Goal: Task Accomplishment & Management: Manage account settings

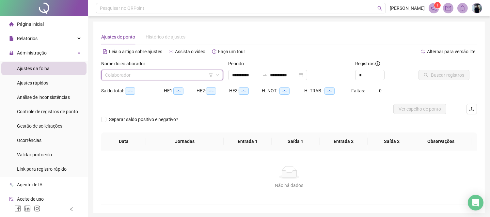
click at [141, 72] on input "search" at bounding box center [159, 75] width 108 height 10
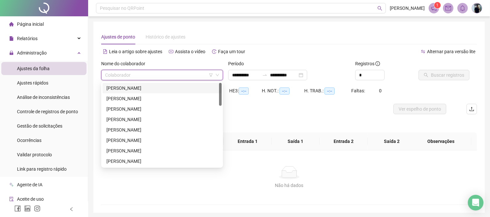
click at [325, 43] on div "Ajustes de ponto Histórico de ajustes" at bounding box center [289, 36] width 376 height 15
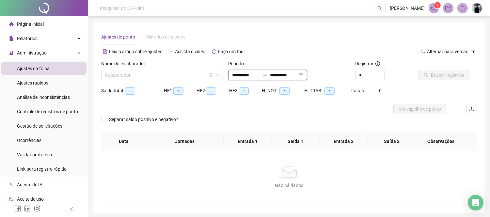
click at [297, 76] on input "**********" at bounding box center [283, 74] width 27 height 7
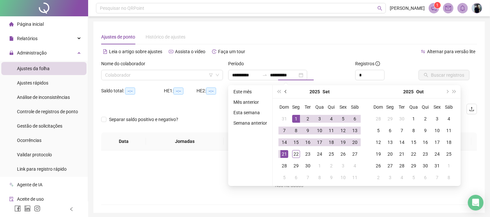
click at [285, 88] on button "prev-year" at bounding box center [285, 91] width 7 height 13
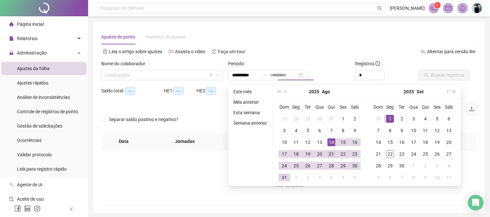
type input "**********"
click at [330, 155] on div "21" at bounding box center [331, 154] width 8 height 8
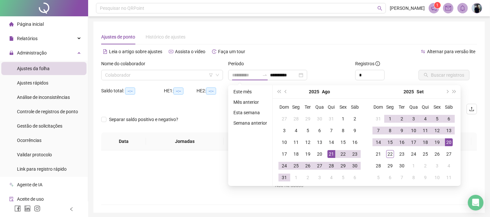
click at [449, 139] on div "20" at bounding box center [449, 142] width 8 height 8
type input "**********"
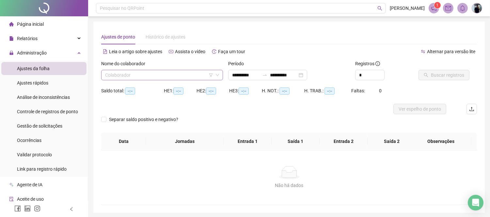
click at [185, 74] on input "search" at bounding box center [159, 75] width 108 height 10
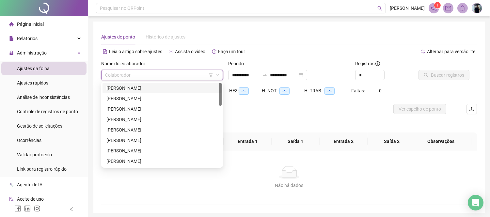
click at [146, 87] on div "[PERSON_NAME]" at bounding box center [161, 88] width 111 height 7
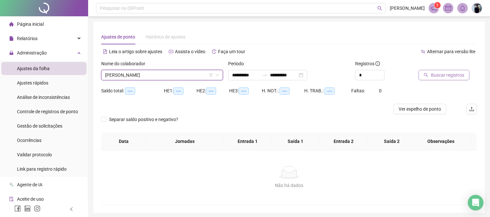
click at [443, 72] on span "Buscar registros" at bounding box center [447, 74] width 33 height 7
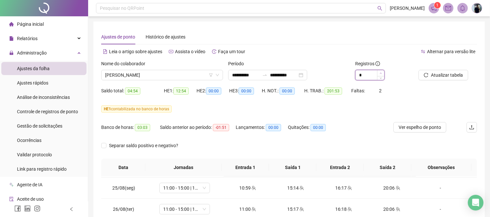
click at [381, 71] on span "Increase Value" at bounding box center [380, 73] width 7 height 6
type input "*"
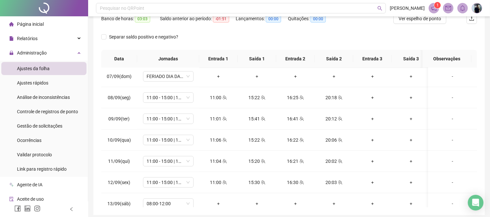
scroll to position [524, 0]
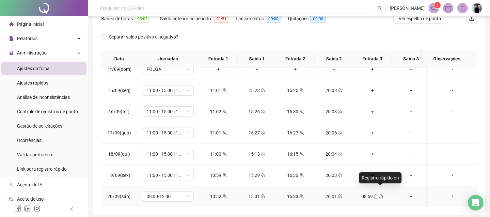
click at [377, 194] on icon "calendar" at bounding box center [376, 196] width 5 height 5
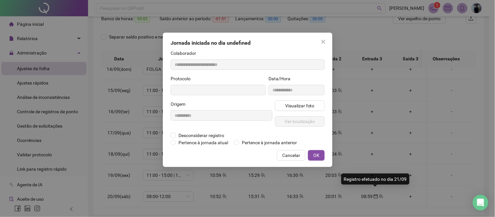
type input "**********"
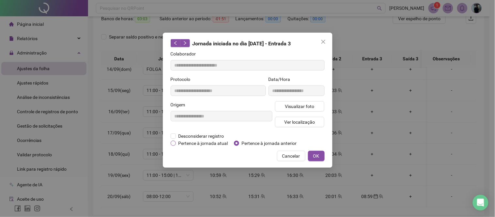
click at [216, 145] on span "Pertence à jornada atual" at bounding box center [203, 143] width 55 height 7
click at [315, 156] on span "OK" at bounding box center [316, 155] width 6 height 7
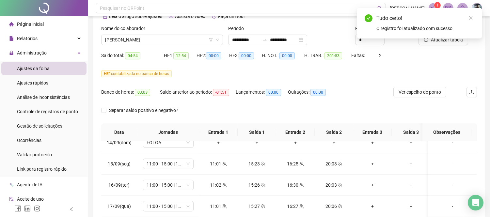
scroll to position [0, 0]
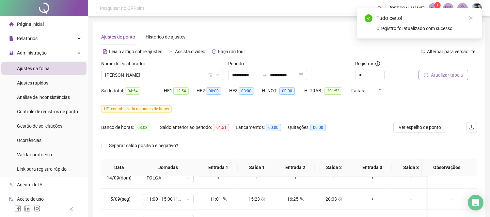
click at [439, 76] on span "Atualizar tabela" at bounding box center [447, 74] width 32 height 7
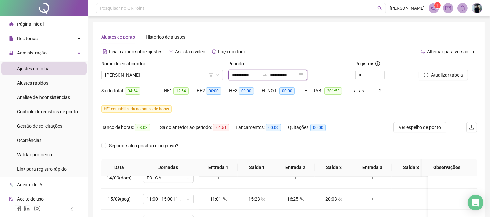
click at [259, 77] on input "**********" at bounding box center [245, 74] width 27 height 7
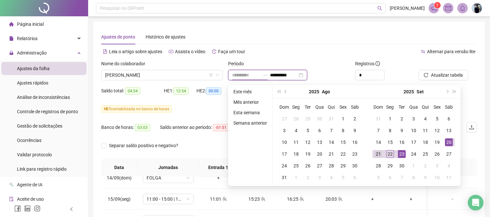
type input "**********"
click at [381, 152] on div "21" at bounding box center [378, 154] width 8 height 8
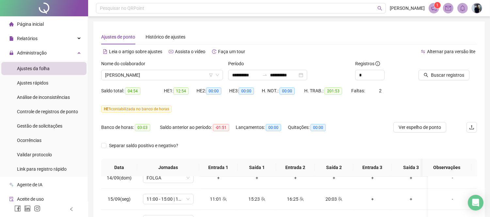
click at [448, 80] on div "Buscar registros" at bounding box center [448, 72] width 64 height 25
click at [447, 78] on span "Buscar registros" at bounding box center [447, 74] width 33 height 7
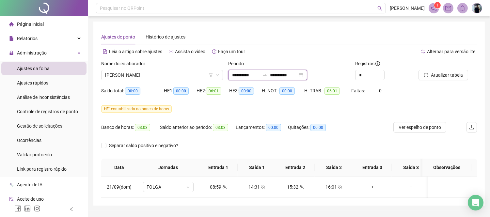
click at [292, 74] on input "**********" at bounding box center [283, 74] width 27 height 7
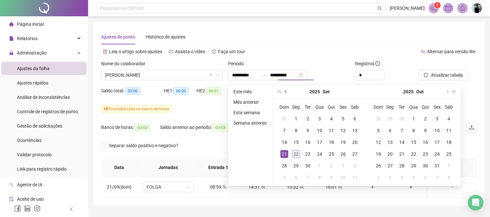
click at [285, 88] on button "prev-year" at bounding box center [285, 91] width 7 height 13
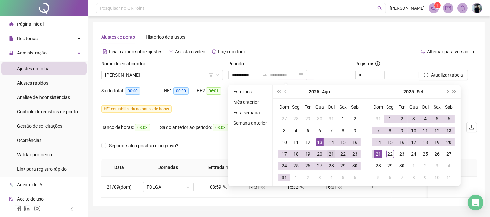
type input "**********"
click at [328, 151] on div "21" at bounding box center [331, 154] width 8 height 8
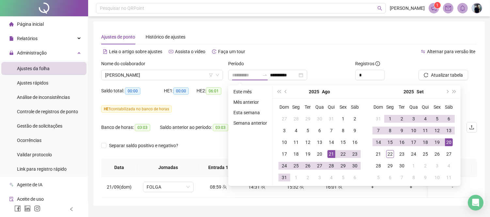
click at [445, 141] on div "20" at bounding box center [449, 142] width 8 height 8
type input "**********"
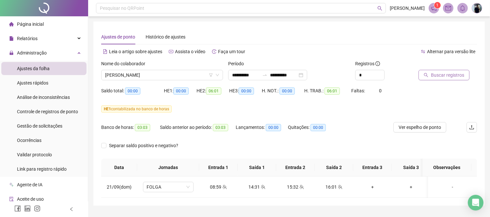
click at [441, 74] on span "Buscar registros" at bounding box center [447, 74] width 33 height 7
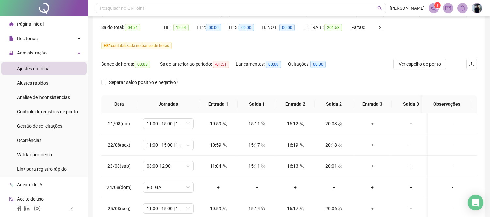
scroll to position [25, 0]
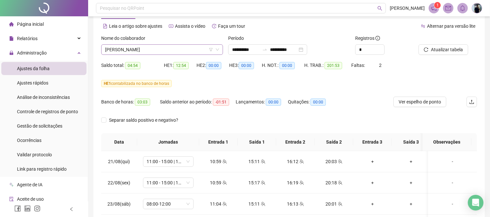
click at [179, 49] on span "[PERSON_NAME]" at bounding box center [162, 50] width 114 height 10
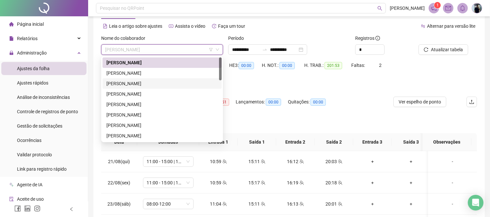
click at [146, 75] on div "[PERSON_NAME]" at bounding box center [161, 73] width 111 height 7
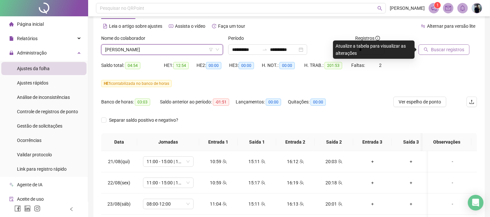
click at [445, 49] on span "Buscar registros" at bounding box center [447, 49] width 33 height 7
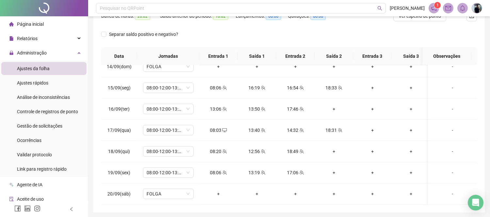
scroll to position [98, 0]
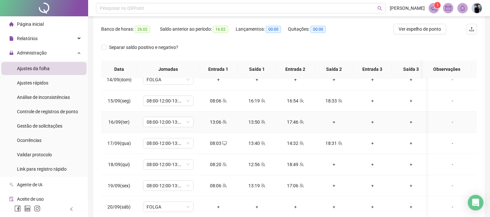
click at [334, 118] on div "+" at bounding box center [334, 121] width 28 height 7
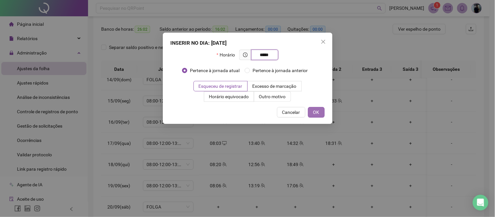
type input "*****"
click at [322, 111] on button "OK" at bounding box center [316, 112] width 17 height 10
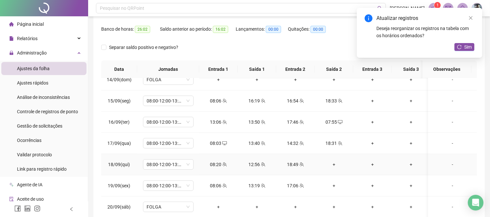
click at [335, 161] on div "+" at bounding box center [334, 164] width 28 height 7
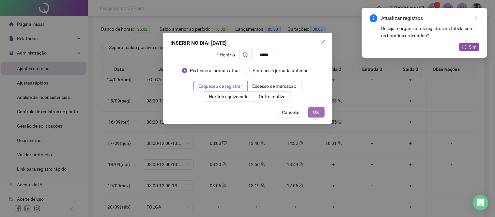
type input "*****"
click at [319, 111] on span "OK" at bounding box center [316, 112] width 6 height 7
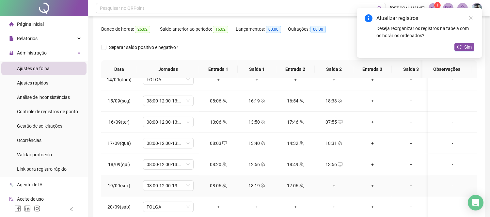
click at [331, 182] on div "+" at bounding box center [334, 185] width 28 height 7
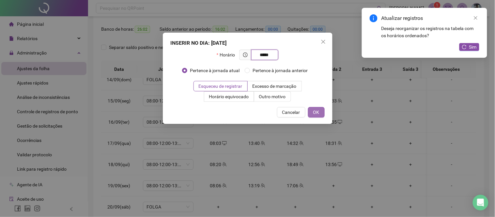
type input "*****"
click at [316, 114] on span "OK" at bounding box center [316, 112] width 6 height 7
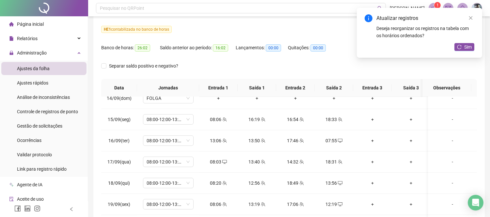
scroll to position [0, 0]
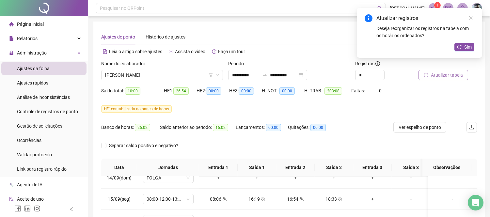
click at [446, 74] on span "Atualizar tabela" at bounding box center [447, 74] width 32 height 7
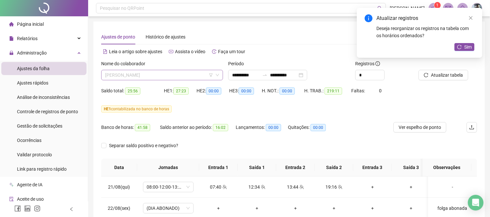
click at [178, 72] on span "[PERSON_NAME]" at bounding box center [162, 75] width 114 height 10
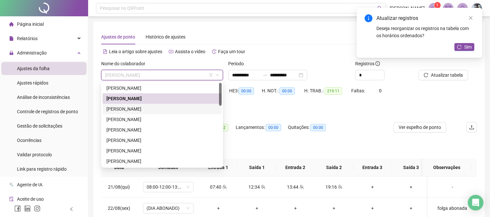
click at [161, 108] on div "[PERSON_NAME]" at bounding box center [161, 108] width 111 height 7
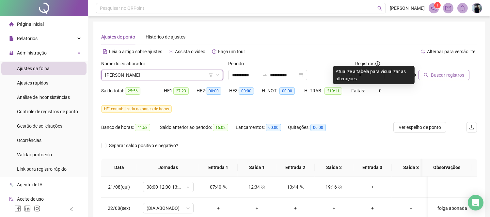
click at [447, 72] on span "Buscar registros" at bounding box center [447, 74] width 33 height 7
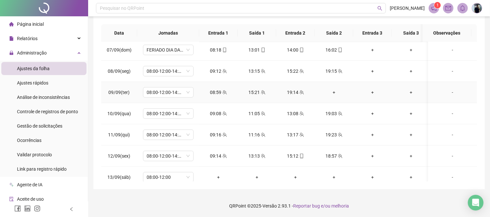
scroll to position [363, 0]
click at [333, 92] on div "+" at bounding box center [334, 92] width 28 height 7
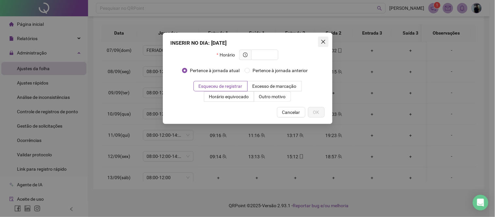
click at [321, 39] on icon "close" at bounding box center [323, 41] width 5 height 5
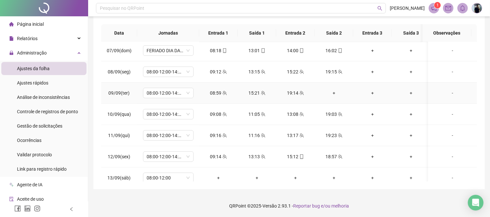
click at [331, 90] on div "+" at bounding box center [334, 92] width 28 height 7
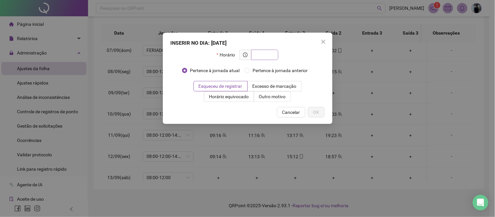
click at [272, 55] on input "text" at bounding box center [264, 54] width 18 height 7
type input "*****"
click at [320, 112] on button "OK" at bounding box center [316, 112] width 17 height 10
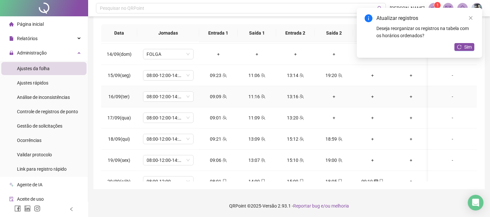
scroll to position [524, 0]
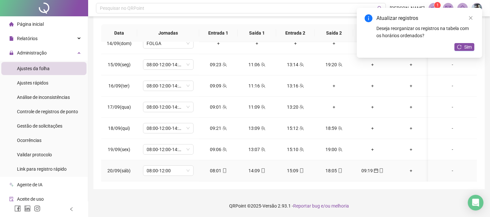
click at [382, 168] on icon "mobile" at bounding box center [381, 170] width 3 height 5
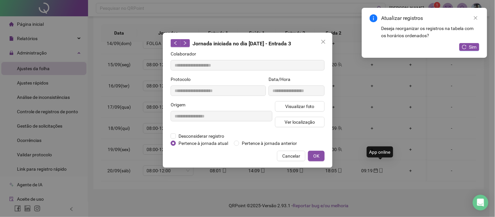
type input "**********"
click at [196, 145] on span "Pertence à jornada atual" at bounding box center [203, 143] width 55 height 7
click at [315, 157] on span "OK" at bounding box center [316, 155] width 6 height 7
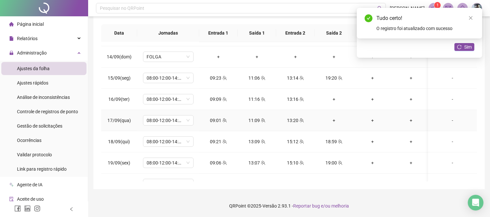
scroll to position [488, 0]
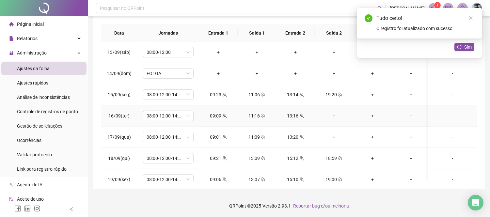
click at [335, 114] on div "+" at bounding box center [334, 115] width 28 height 7
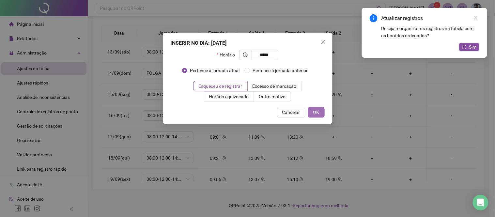
type input "*****"
click at [321, 110] on button "OK" at bounding box center [316, 112] width 17 height 10
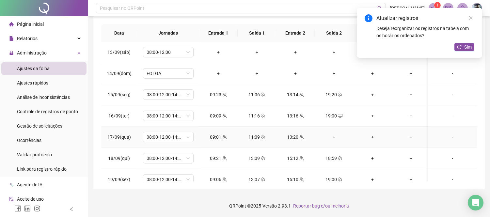
click at [336, 137] on div "+" at bounding box center [334, 136] width 28 height 7
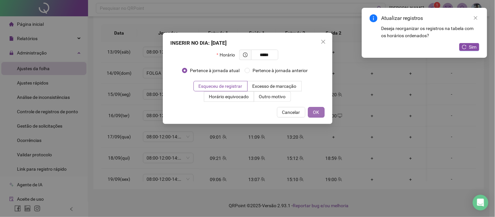
type input "*****"
click at [319, 112] on span "OK" at bounding box center [316, 112] width 6 height 7
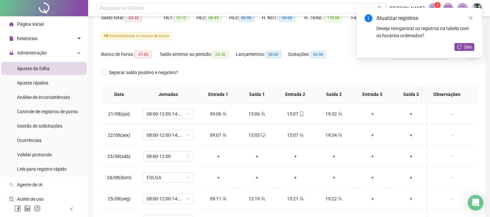
scroll to position [0, 0]
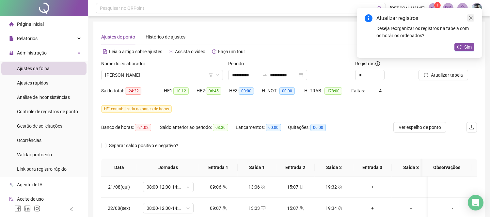
click at [473, 15] on link "Close" at bounding box center [470, 17] width 7 height 7
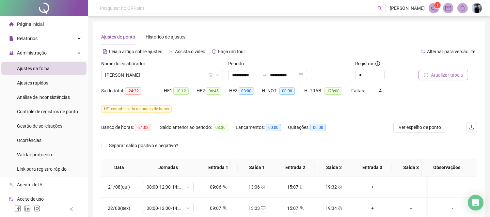
click at [439, 73] on span "Atualizar tabela" at bounding box center [447, 74] width 32 height 7
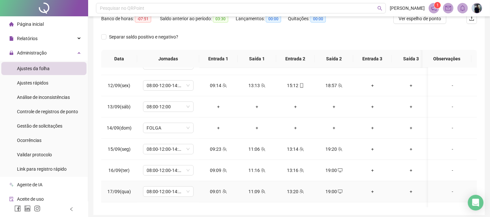
scroll to position [452, 0]
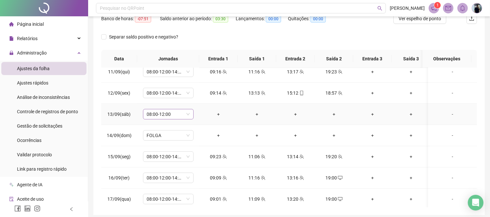
click at [182, 115] on span "08:00-12:00" at bounding box center [168, 114] width 43 height 10
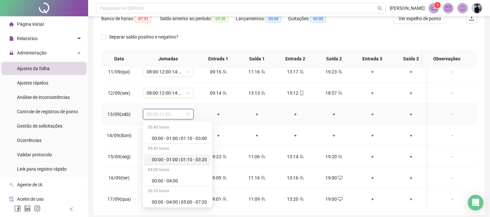
scroll to position [4165, 0]
click at [165, 155] on div "Folga" at bounding box center [179, 158] width 55 height 7
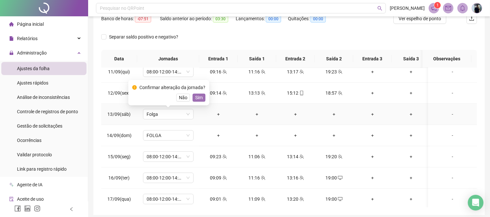
click at [195, 96] on span "Sim" at bounding box center [199, 97] width 8 height 7
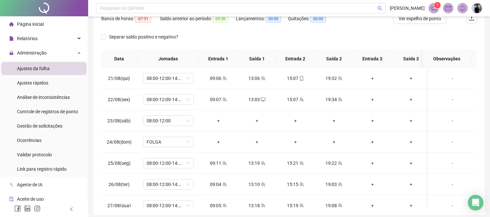
scroll to position [0, 0]
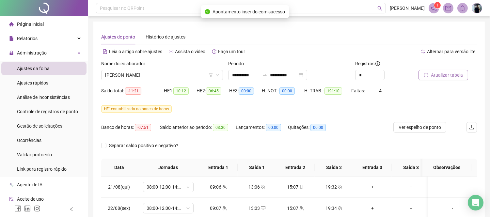
click at [449, 77] on span "Atualizar tabela" at bounding box center [447, 74] width 32 height 7
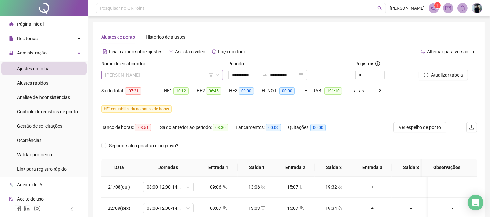
click at [198, 72] on span "[PERSON_NAME]" at bounding box center [162, 75] width 114 height 10
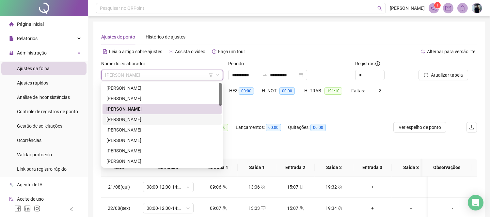
click at [151, 119] on div "[PERSON_NAME]" at bounding box center [161, 119] width 111 height 7
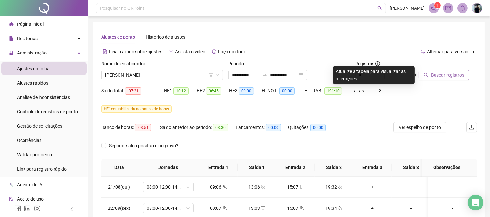
click at [448, 76] on span "Buscar registros" at bounding box center [447, 74] width 33 height 7
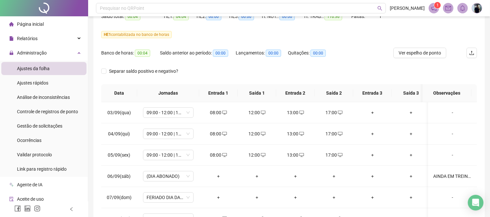
scroll to position [36, 0]
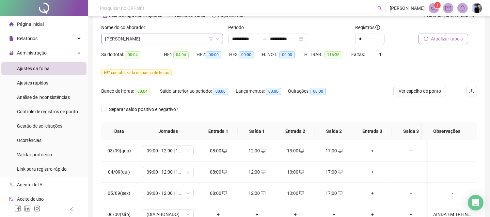
click at [170, 40] on span "[PERSON_NAME]" at bounding box center [162, 39] width 114 height 10
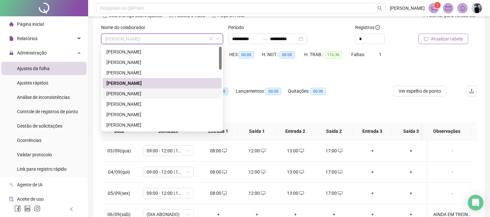
click at [143, 94] on div "[PERSON_NAME]" at bounding box center [161, 93] width 111 height 7
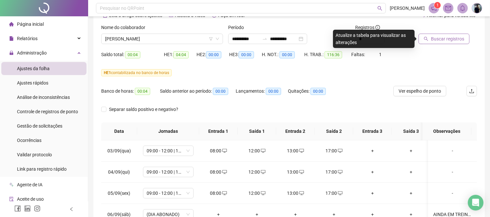
click at [443, 37] on span "Buscar registros" at bounding box center [447, 38] width 33 height 7
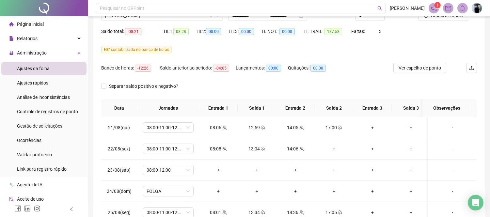
scroll to position [72, 0]
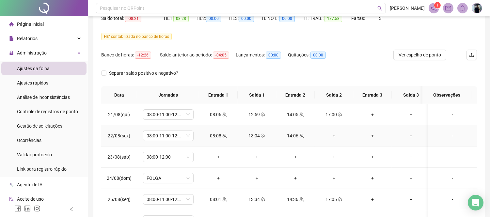
click at [336, 135] on div "+" at bounding box center [334, 135] width 28 height 7
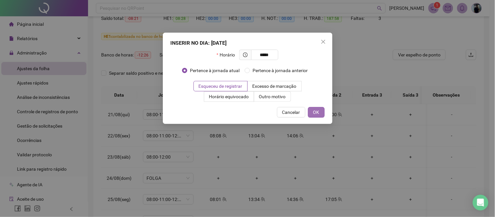
type input "*****"
click at [319, 114] on span "OK" at bounding box center [316, 112] width 6 height 7
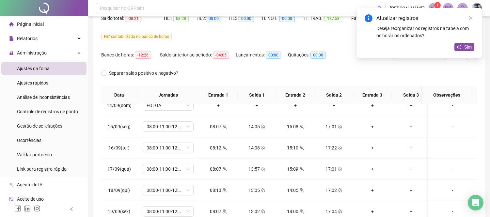
scroll to position [0, 0]
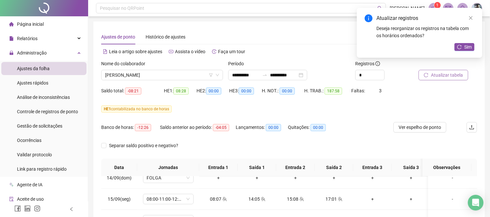
click at [438, 74] on span "Atualizar tabela" at bounding box center [447, 74] width 32 height 7
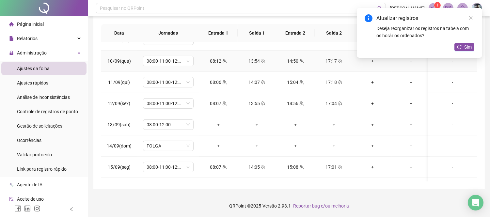
scroll to position [343, 0]
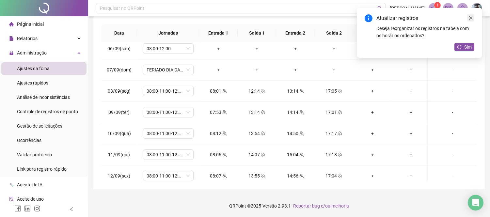
click at [469, 18] on icon "close" at bounding box center [470, 18] width 5 height 5
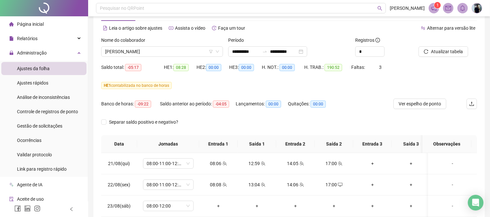
scroll to position [0, 0]
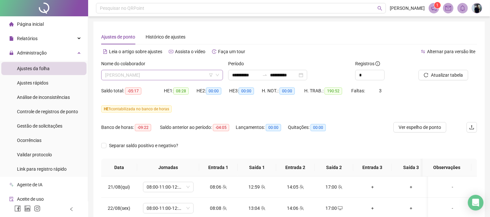
click at [159, 74] on span "[PERSON_NAME]" at bounding box center [162, 75] width 114 height 10
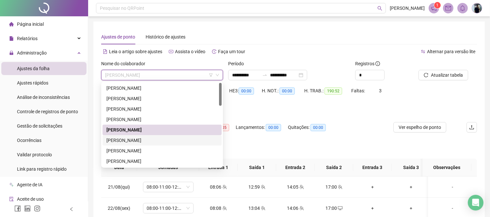
click at [127, 137] on div "[PERSON_NAME]" at bounding box center [161, 140] width 111 height 7
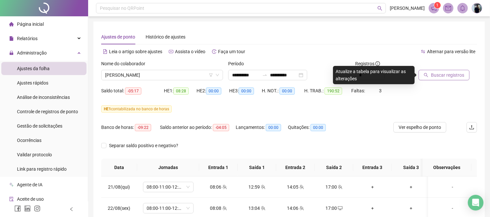
click at [452, 74] on span "Buscar registros" at bounding box center [447, 74] width 33 height 7
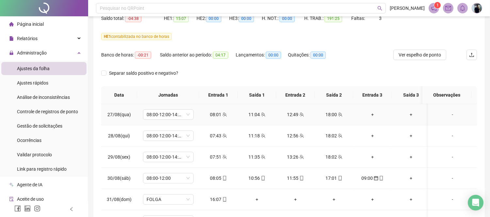
scroll to position [145, 0]
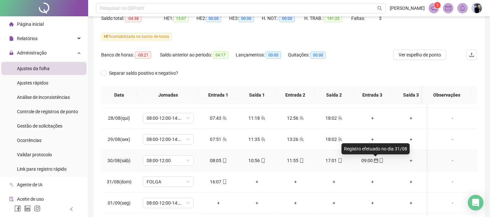
click at [377, 161] on icon "calendar" at bounding box center [376, 160] width 5 height 5
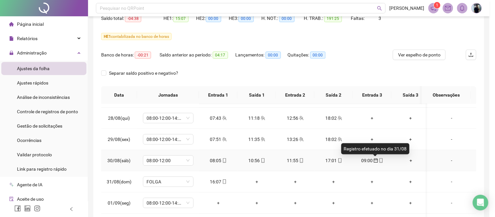
type input "**********"
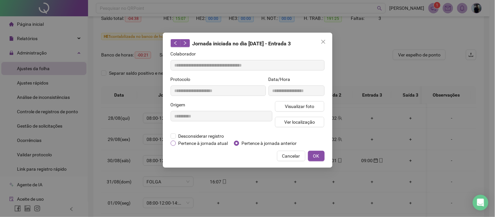
click at [206, 141] on span "Pertence à jornada atual" at bounding box center [203, 143] width 55 height 7
click at [313, 154] on button "OK" at bounding box center [316, 156] width 17 height 10
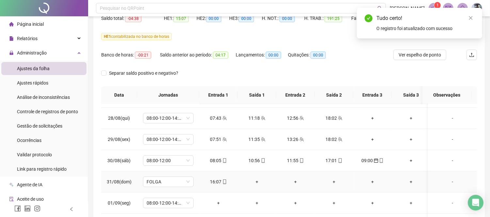
click at [258, 181] on div "+" at bounding box center [257, 181] width 28 height 7
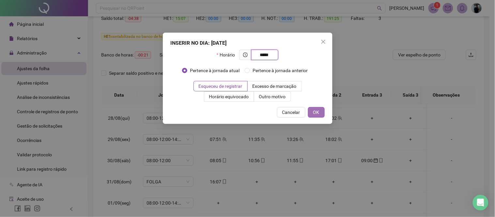
type input "*****"
click at [315, 110] on span "OK" at bounding box center [316, 112] width 6 height 7
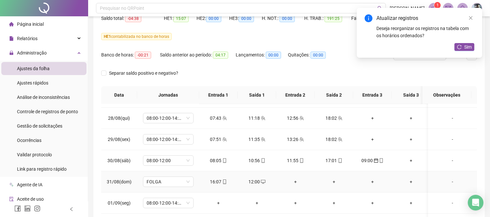
click at [296, 180] on div "+" at bounding box center [295, 181] width 28 height 7
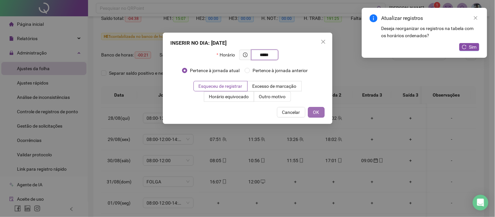
type input "*****"
click at [320, 111] on button "OK" at bounding box center [316, 112] width 17 height 10
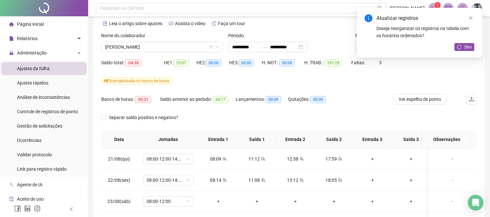
scroll to position [0, 0]
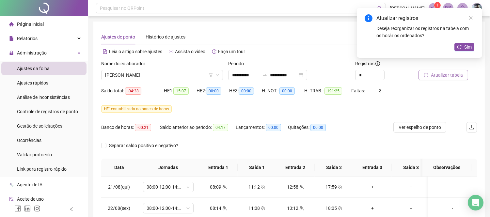
click at [455, 76] on span "Atualizar tabela" at bounding box center [447, 74] width 32 height 7
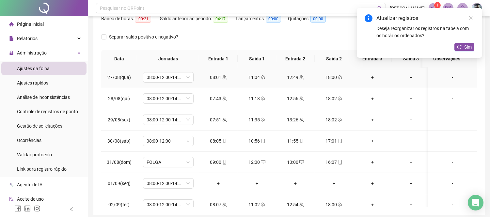
scroll to position [145, 0]
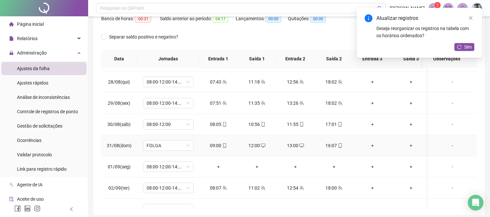
click at [340, 145] on icon "mobile" at bounding box center [340, 145] width 5 height 5
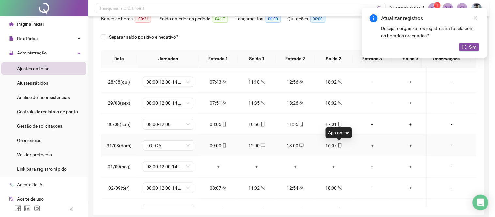
type input "**********"
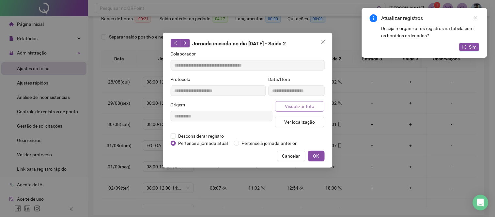
click at [304, 108] on span "Visualizar foto" at bounding box center [299, 106] width 29 height 7
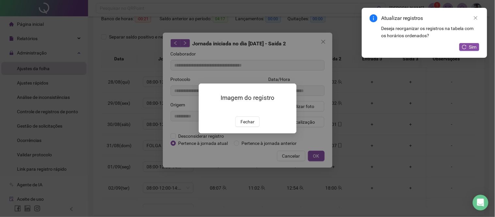
click at [248, 125] on span "Fechar" at bounding box center [248, 121] width 14 height 7
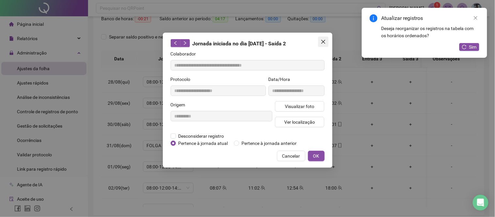
click at [323, 40] on icon "close" at bounding box center [323, 41] width 5 height 5
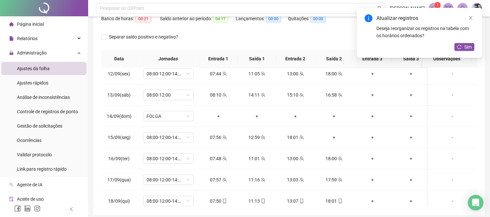
scroll to position [507, 0]
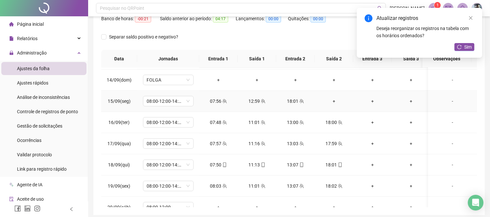
click at [331, 101] on div "+" at bounding box center [334, 101] width 28 height 7
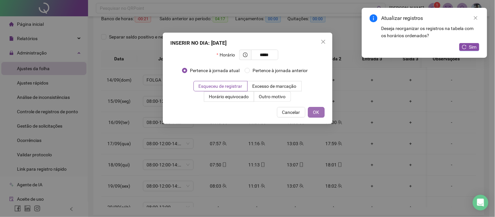
type input "*****"
click at [319, 112] on span "OK" at bounding box center [316, 112] width 6 height 7
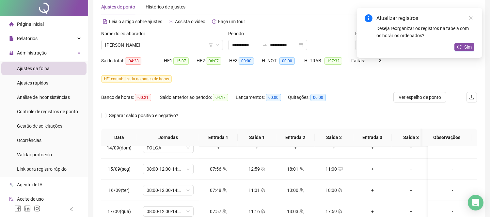
scroll to position [0, 0]
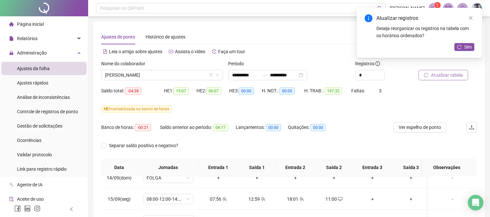
click at [447, 76] on span "Atualizar tabela" at bounding box center [447, 74] width 32 height 7
click at [472, 18] on icon "close" at bounding box center [470, 18] width 5 height 5
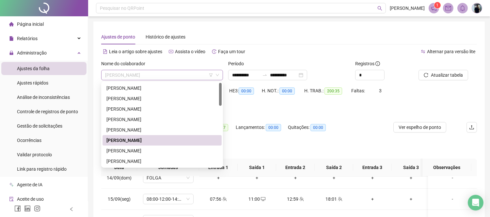
click at [206, 74] on span "[PERSON_NAME]" at bounding box center [162, 75] width 114 height 10
click at [136, 147] on div "[PERSON_NAME]" at bounding box center [161, 150] width 111 height 7
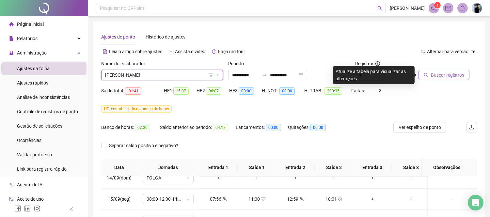
click at [457, 70] on button "Buscar registros" at bounding box center [443, 75] width 51 height 10
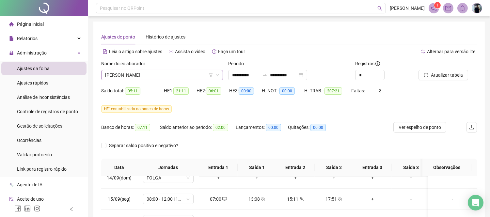
click at [177, 72] on span "[PERSON_NAME]" at bounding box center [162, 75] width 114 height 10
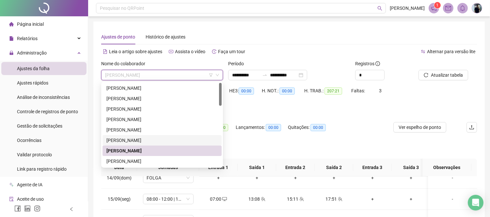
click at [137, 139] on div "[PERSON_NAME]" at bounding box center [161, 140] width 111 height 7
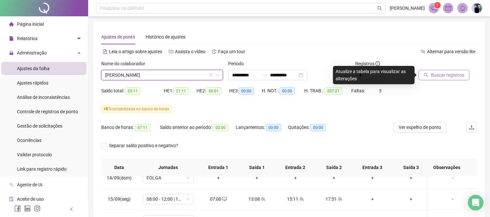
click at [442, 71] on button "Buscar registros" at bounding box center [443, 75] width 51 height 10
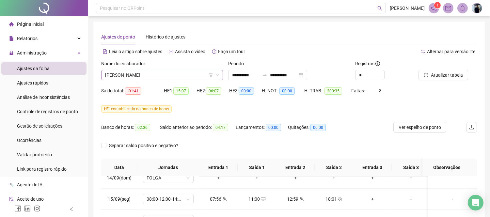
click at [163, 74] on span "[PERSON_NAME]" at bounding box center [162, 75] width 114 height 10
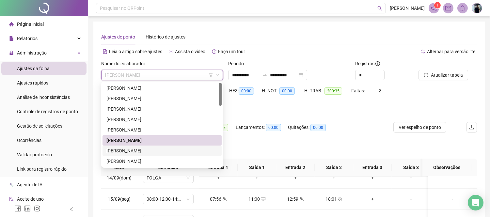
click at [134, 149] on div "[PERSON_NAME]" at bounding box center [161, 150] width 111 height 7
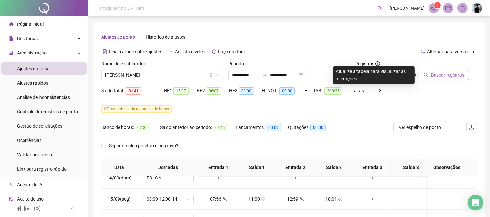
click at [444, 74] on span "Buscar registros" at bounding box center [447, 74] width 33 height 7
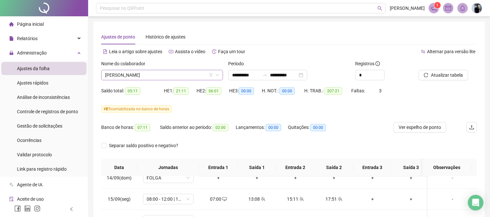
click at [179, 77] on span "[PERSON_NAME]" at bounding box center [162, 75] width 114 height 10
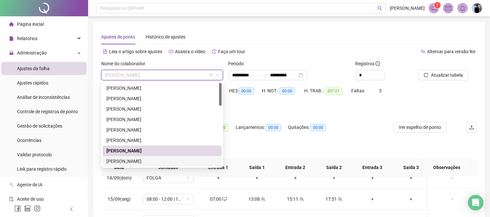
drag, startPoint x: 139, startPoint y: 163, endPoint x: 180, endPoint y: 145, distance: 44.6
click at [139, 163] on div "[PERSON_NAME]" at bounding box center [161, 161] width 111 height 7
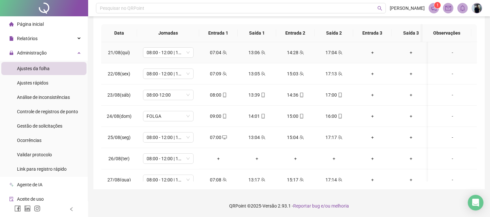
scroll to position [25, 0]
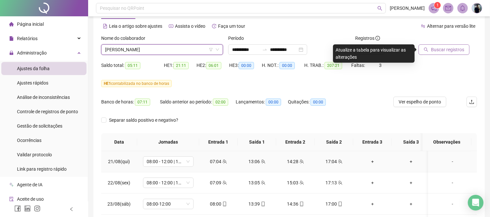
click at [440, 53] on button "Buscar registros" at bounding box center [443, 49] width 51 height 10
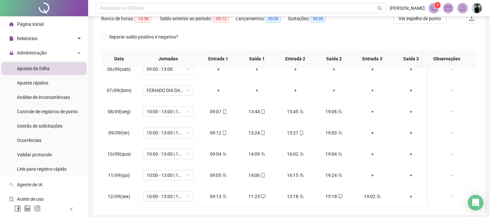
scroll to position [254, 0]
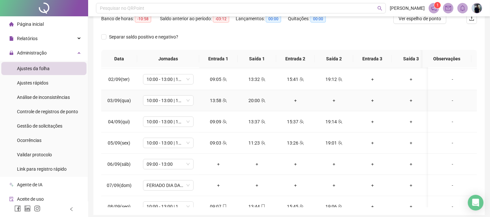
click at [448, 100] on div "-" at bounding box center [452, 100] width 39 height 7
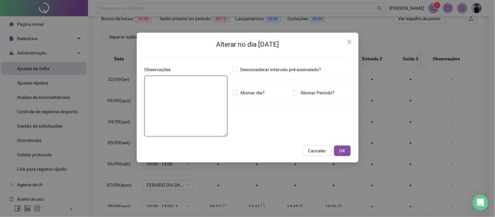
click at [149, 90] on textarea at bounding box center [186, 106] width 83 height 61
click at [182, 104] on textarea "**********" at bounding box center [186, 106] width 83 height 61
type textarea "**********"
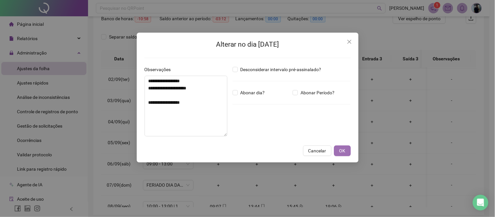
click at [339, 149] on span "OK" at bounding box center [342, 150] width 6 height 7
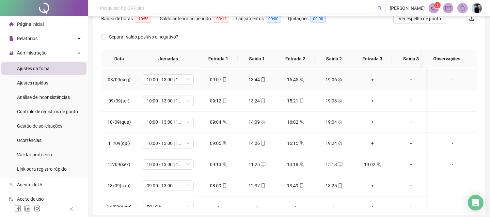
scroll to position [435, 0]
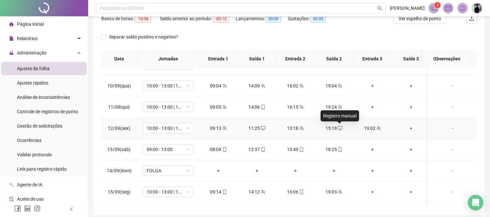
click at [337, 129] on span "desktop" at bounding box center [339, 128] width 5 height 5
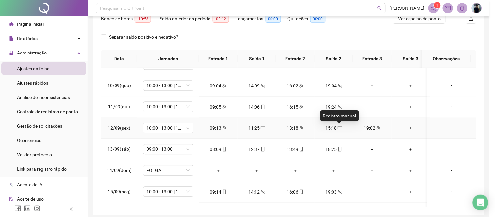
type input "**********"
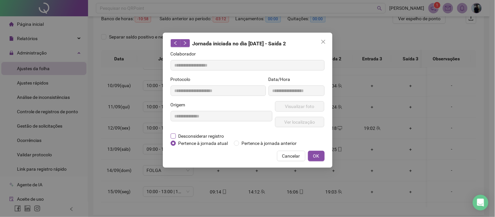
click at [208, 134] on span "Desconsiderar registro" at bounding box center [201, 136] width 51 height 7
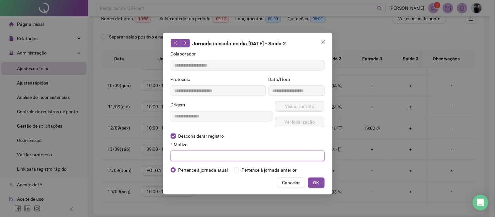
click at [281, 156] on input "text" at bounding box center [248, 156] width 154 height 10
type input "******"
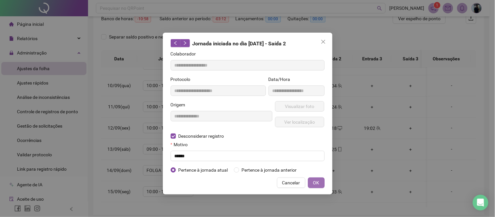
click at [318, 179] on span "OK" at bounding box center [316, 182] width 6 height 7
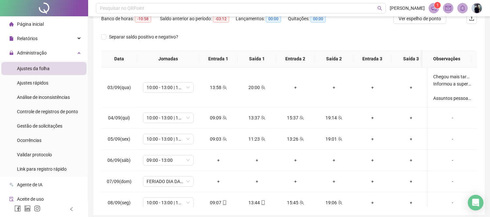
scroll to position [290, 0]
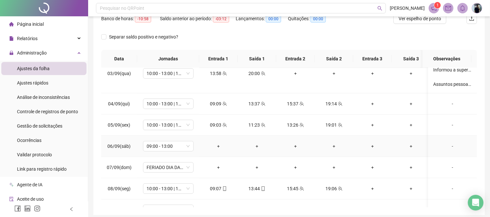
click at [449, 145] on div "-" at bounding box center [452, 146] width 39 height 7
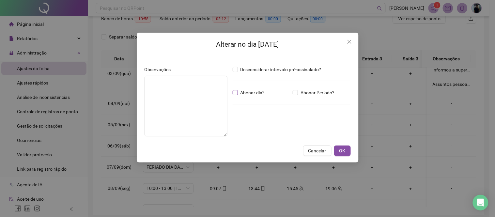
click at [253, 90] on span "Abonar dia?" at bounding box center [253, 92] width 30 height 7
click at [159, 93] on textarea at bounding box center [186, 106] width 83 height 61
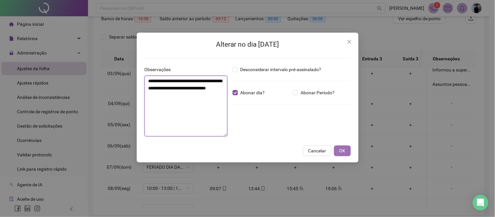
type textarea "**********"
click at [341, 154] on button "OK" at bounding box center [342, 151] width 17 height 10
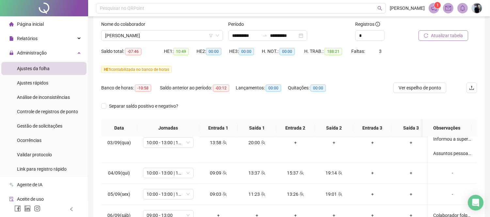
scroll to position [0, 0]
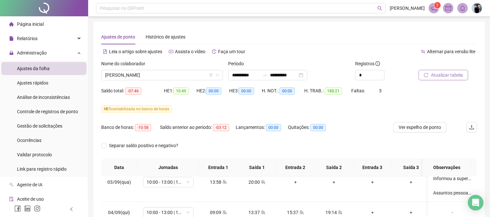
click at [445, 73] on span "Atualizar tabela" at bounding box center [447, 74] width 32 height 7
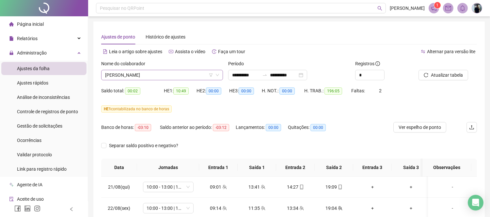
click at [157, 74] on span "[PERSON_NAME]" at bounding box center [162, 75] width 114 height 10
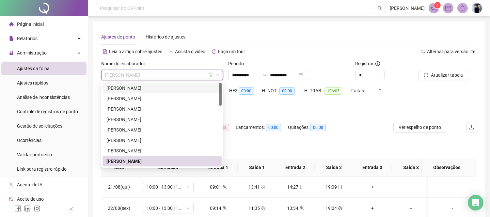
scroll to position [36, 0]
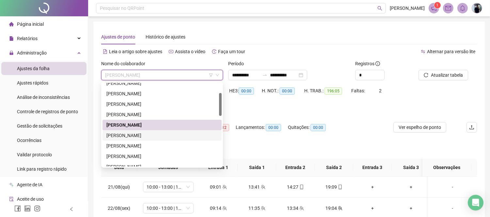
drag, startPoint x: 135, startPoint y: 136, endPoint x: 164, endPoint y: 123, distance: 30.8
click at [135, 136] on div "[PERSON_NAME]" at bounding box center [161, 135] width 111 height 7
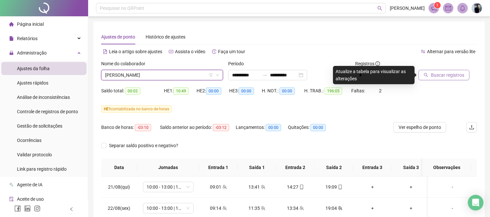
click at [434, 75] on span "Buscar registros" at bounding box center [447, 74] width 33 height 7
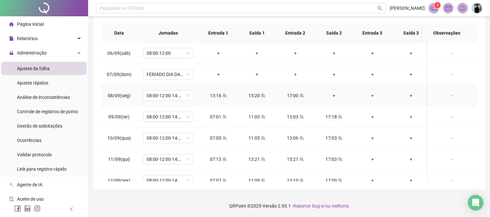
scroll to position [326, 0]
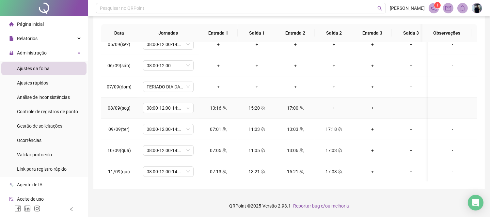
click at [335, 109] on div "+" at bounding box center [334, 107] width 28 height 7
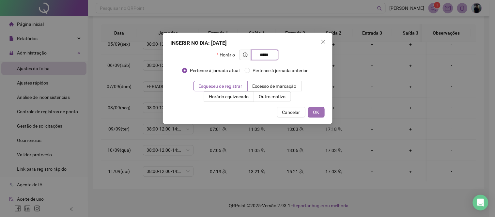
type input "*****"
click at [312, 116] on button "OK" at bounding box center [316, 112] width 17 height 10
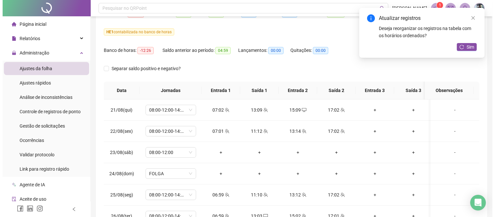
scroll to position [0, 0]
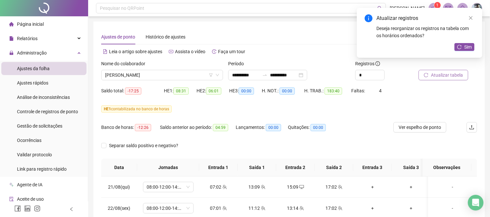
click at [445, 71] on button "Atualizar tabela" at bounding box center [443, 75] width 50 height 10
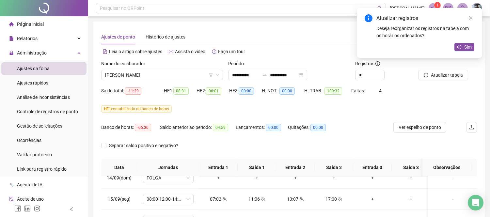
scroll to position [134, 0]
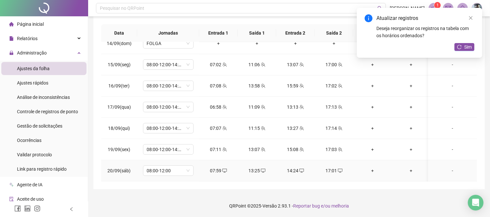
click at [444, 167] on div "-" at bounding box center [452, 170] width 39 height 7
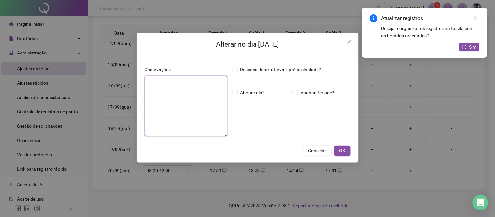
click at [191, 84] on textarea at bounding box center [186, 106] width 83 height 61
click at [211, 103] on textarea "**********" at bounding box center [186, 106] width 83 height 61
click at [223, 88] on textarea "**********" at bounding box center [186, 106] width 83 height 61
type textarea "**********"
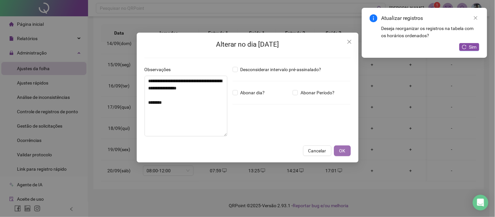
click at [345, 152] on span "OK" at bounding box center [342, 150] width 6 height 7
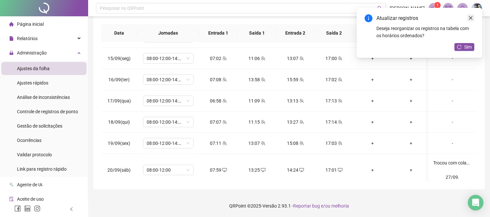
click at [471, 15] on link "Close" at bounding box center [470, 17] width 7 height 7
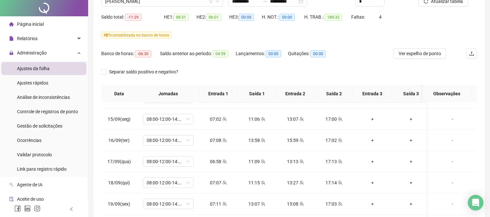
scroll to position [0, 0]
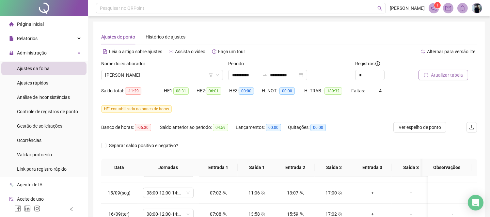
click at [436, 73] on span "Atualizar tabela" at bounding box center [447, 74] width 32 height 7
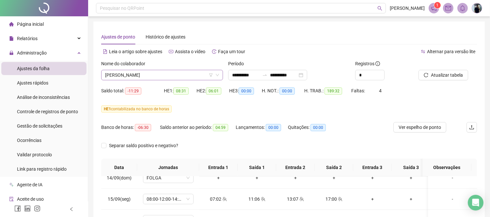
click at [180, 74] on span "[PERSON_NAME]" at bounding box center [162, 75] width 114 height 10
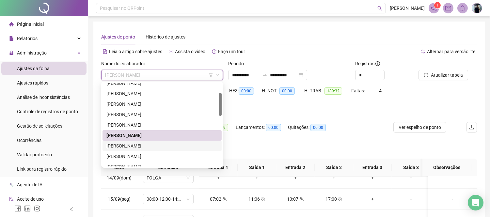
click at [134, 142] on div "[PERSON_NAME]" at bounding box center [161, 146] width 119 height 10
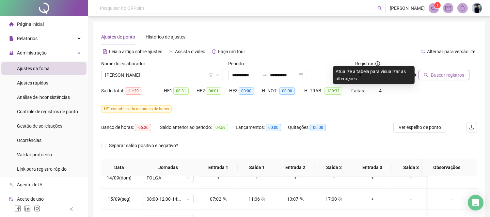
click at [439, 77] on span "Buscar registros" at bounding box center [447, 74] width 33 height 7
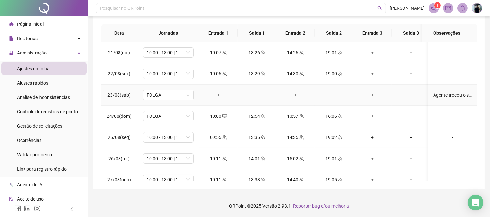
click at [453, 96] on div "Agente trocou o sábado para ficar certo a escala." at bounding box center [452, 94] width 39 height 7
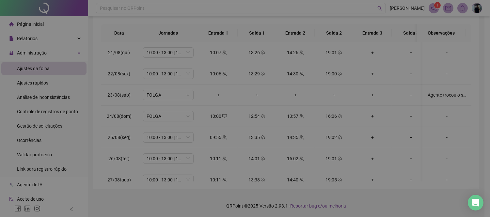
type textarea "**********"
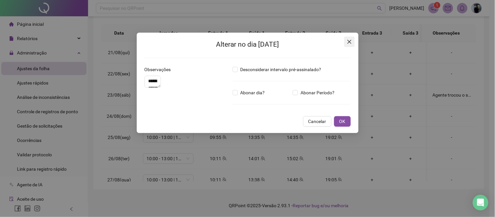
click at [350, 40] on icon "close" at bounding box center [349, 41] width 5 height 5
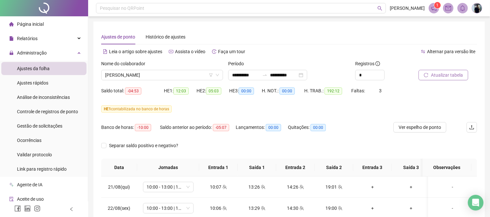
click at [459, 76] on span "Atualizar tabela" at bounding box center [447, 74] width 32 height 7
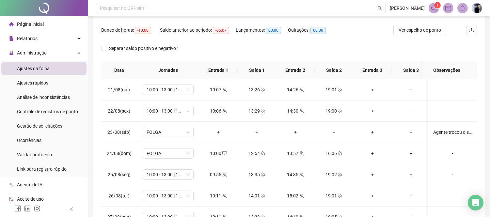
scroll to position [25, 0]
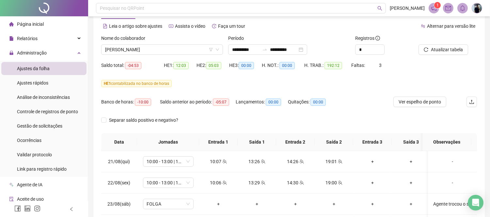
click at [154, 43] on div "Nome do colaborador" at bounding box center [162, 40] width 122 height 10
drag, startPoint x: 154, startPoint y: 48, endPoint x: 154, endPoint y: 54, distance: 6.2
click at [154, 48] on span "[PERSON_NAME]" at bounding box center [162, 50] width 114 height 10
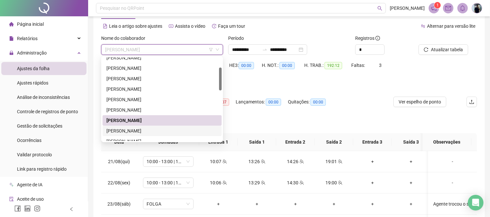
click at [131, 130] on div "[PERSON_NAME]" at bounding box center [161, 130] width 111 height 7
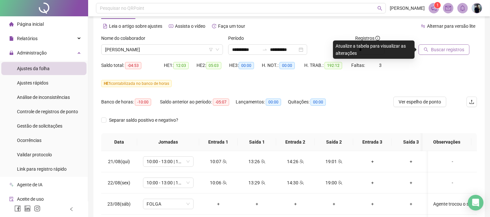
click at [453, 48] on span "Buscar registros" at bounding box center [447, 49] width 33 height 7
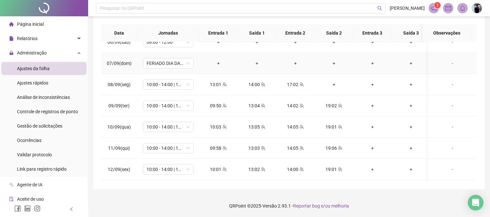
scroll to position [36, 0]
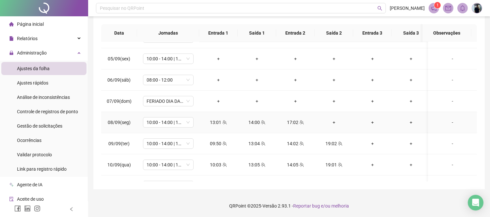
click at [335, 124] on div "+" at bounding box center [334, 122] width 28 height 7
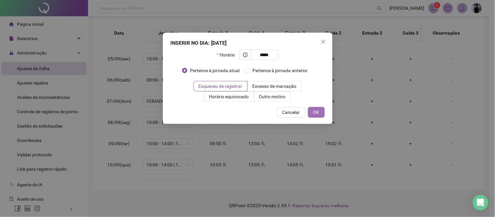
type input "*****"
click at [319, 110] on span "OK" at bounding box center [316, 112] width 6 height 7
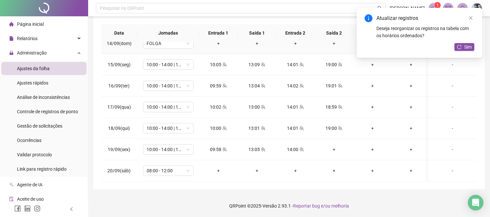
scroll to position [248, 0]
click at [333, 146] on div "+" at bounding box center [334, 149] width 28 height 7
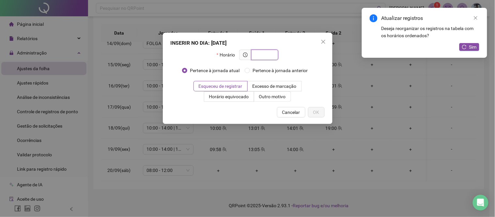
click at [271, 55] on input "text" at bounding box center [264, 54] width 18 height 7
type input "*****"
click at [319, 112] on button "OK" at bounding box center [316, 112] width 17 height 10
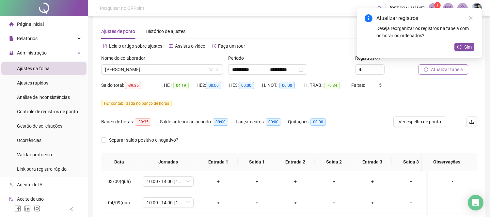
scroll to position [0, 0]
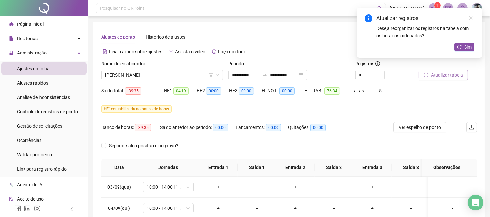
click at [450, 76] on span "Atualizar tabela" at bounding box center [447, 74] width 32 height 7
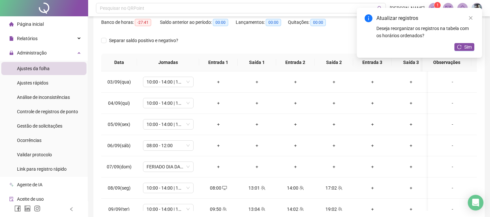
scroll to position [109, 0]
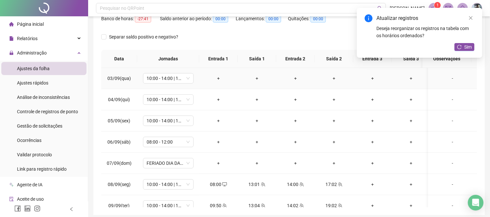
click at [447, 76] on div "-" at bounding box center [452, 78] width 39 height 7
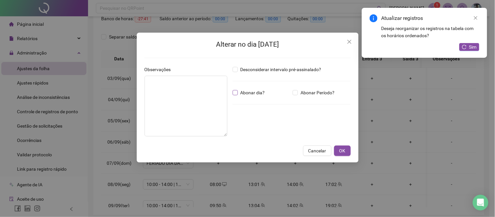
click at [253, 92] on span "Abonar dia?" at bounding box center [253, 92] width 30 height 7
click at [210, 86] on textarea at bounding box center [186, 106] width 83 height 61
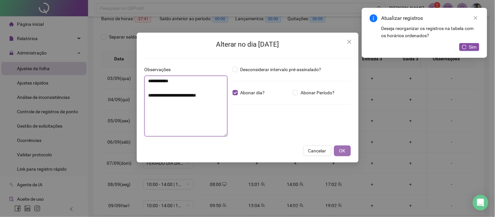
type textarea "**********"
click at [338, 154] on button "OK" at bounding box center [342, 151] width 17 height 10
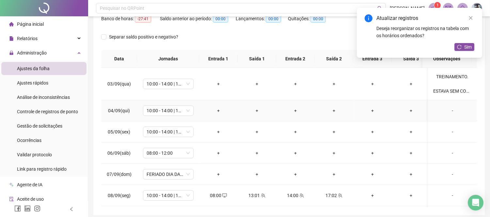
click at [447, 112] on div "-" at bounding box center [452, 110] width 39 height 7
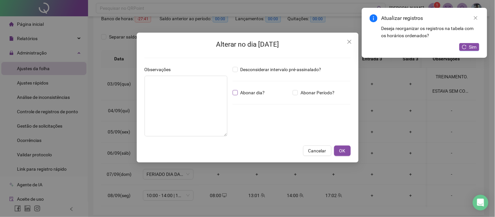
click at [251, 93] on span "Abonar dia?" at bounding box center [253, 92] width 30 height 7
click at [191, 90] on textarea at bounding box center [186, 106] width 83 height 61
paste textarea "**********"
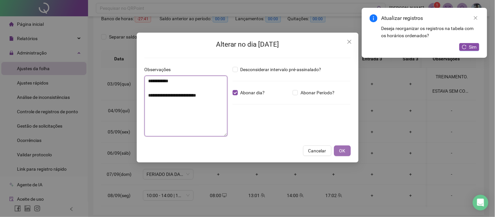
type textarea "**********"
click at [345, 151] on span "OK" at bounding box center [342, 150] width 6 height 7
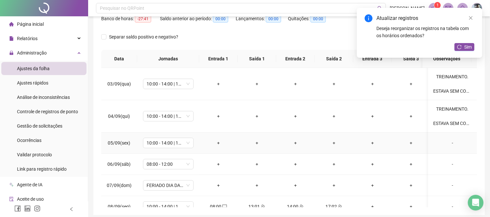
click at [445, 143] on div "-" at bounding box center [452, 142] width 39 height 7
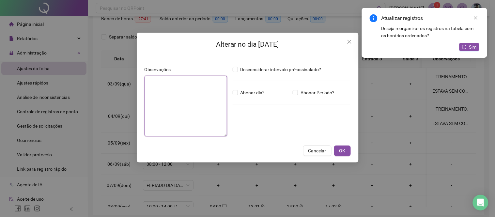
click at [198, 82] on textarea at bounding box center [186, 106] width 83 height 61
paste textarea "**********"
type textarea "**********"
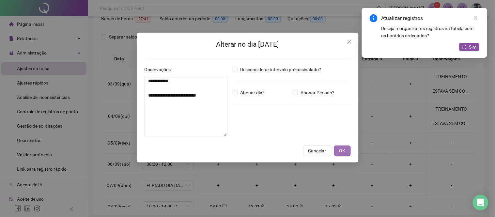
click at [342, 148] on span "OK" at bounding box center [342, 150] width 6 height 7
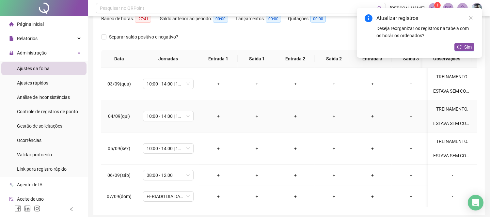
scroll to position [36, 0]
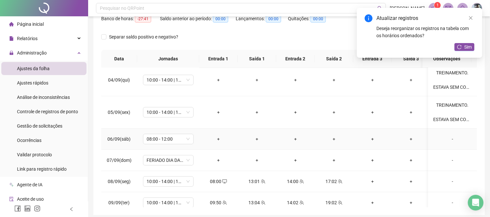
click at [448, 140] on div "-" at bounding box center [452, 138] width 39 height 7
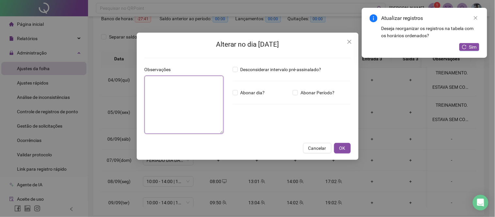
click at [199, 80] on textarea at bounding box center [184, 105] width 79 height 58
paste textarea "**********"
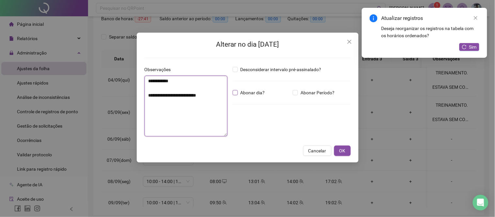
type textarea "**********"
click at [255, 91] on span "Abonar dia?" at bounding box center [253, 92] width 30 height 7
click at [343, 152] on span "OK" at bounding box center [342, 150] width 6 height 7
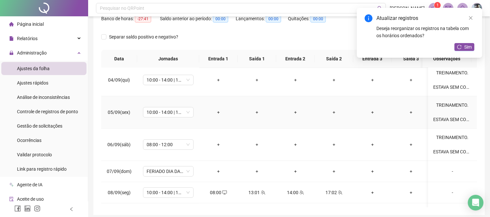
click at [447, 114] on div "TREINAMENTO. ESTAVA SEM COMPUTADOR TAMBÉM." at bounding box center [452, 112] width 39 height 22
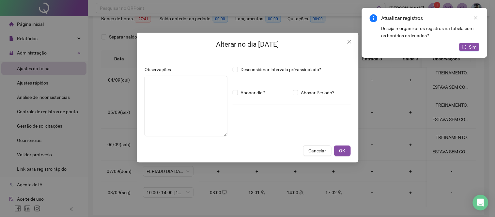
type textarea "**********"
click at [242, 89] on span "Abonar dia?" at bounding box center [253, 92] width 30 height 7
click at [344, 151] on span "OK" at bounding box center [342, 150] width 6 height 7
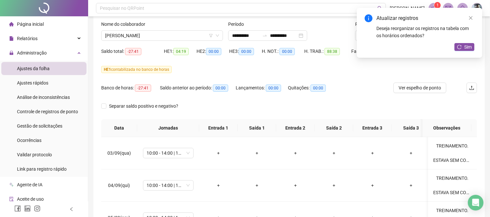
scroll to position [0, 0]
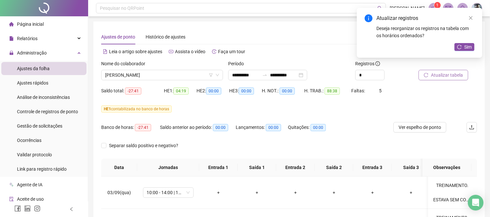
click at [449, 78] on span "Atualizar tabela" at bounding box center [447, 74] width 32 height 7
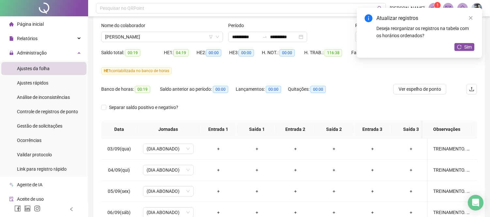
scroll to position [25, 0]
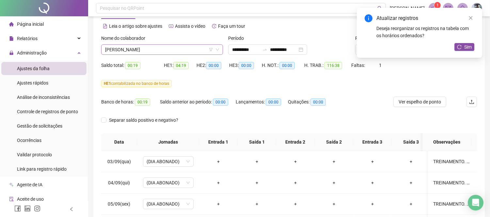
click at [171, 50] on span "[PERSON_NAME]" at bounding box center [162, 50] width 114 height 10
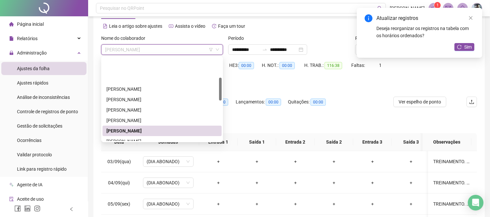
scroll to position [72, 0]
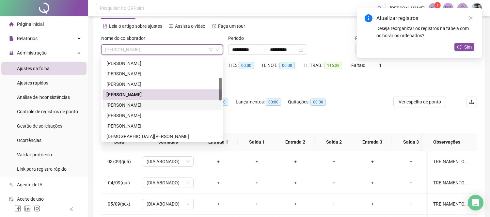
click at [138, 104] on div "[PERSON_NAME]" at bounding box center [161, 104] width 111 height 7
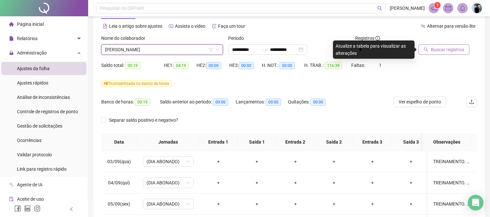
click at [448, 50] on span "Buscar registros" at bounding box center [447, 49] width 33 height 7
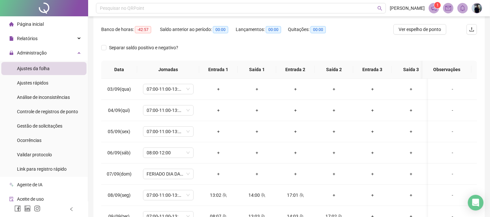
scroll to position [98, 0]
click at [448, 87] on div "-" at bounding box center [452, 88] width 39 height 7
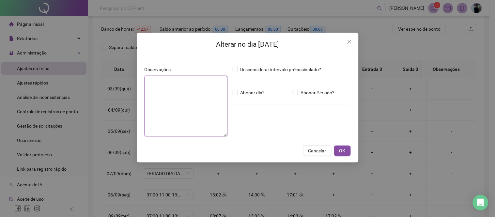
click at [201, 89] on textarea at bounding box center [186, 106] width 83 height 61
paste textarea "**********"
type textarea "**********"
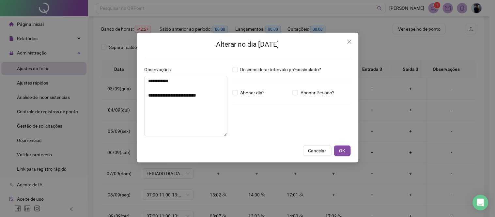
click at [250, 88] on div "Desconsiderar intervalo pré-assinalado? Abonar dia? Abonar Período? Horas a abo…" at bounding box center [291, 104] width 123 height 76
drag, startPoint x: 264, startPoint y: 90, endPoint x: 299, endPoint y: 114, distance: 42.5
click at [264, 90] on span "Abonar dia?" at bounding box center [253, 92] width 30 height 7
click at [345, 151] on span "OK" at bounding box center [342, 150] width 6 height 7
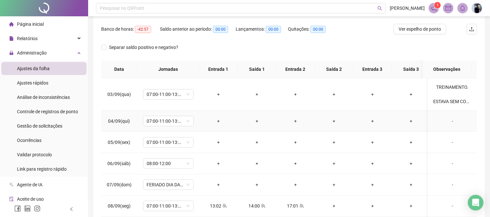
click at [448, 123] on div "-" at bounding box center [452, 120] width 39 height 7
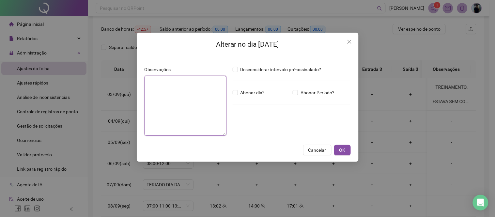
click at [181, 97] on textarea at bounding box center [186, 106] width 82 height 60
paste textarea "**********"
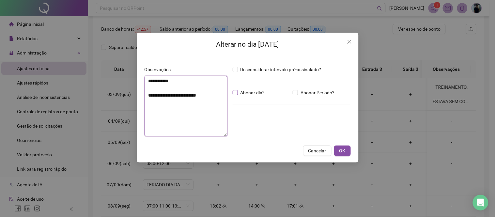
type textarea "**********"
click at [254, 92] on span "Abonar dia?" at bounding box center [253, 92] width 30 height 7
click at [340, 151] on span "OK" at bounding box center [342, 150] width 6 height 7
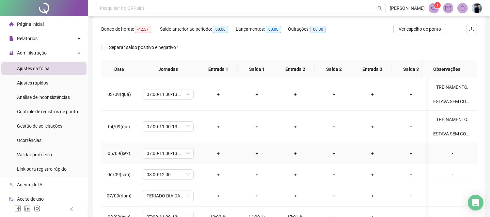
click at [449, 154] on div "-" at bounding box center [452, 153] width 39 height 7
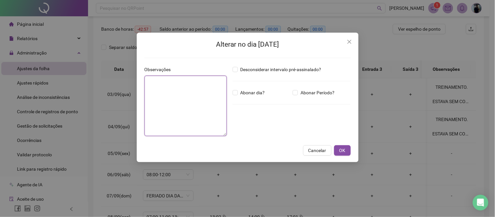
click at [176, 91] on textarea at bounding box center [186, 106] width 82 height 60
paste textarea "**********"
type textarea "**********"
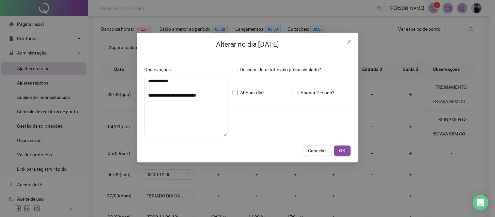
click at [253, 93] on span "Abonar dia?" at bounding box center [253, 92] width 30 height 7
click at [343, 151] on span "OK" at bounding box center [342, 150] width 6 height 7
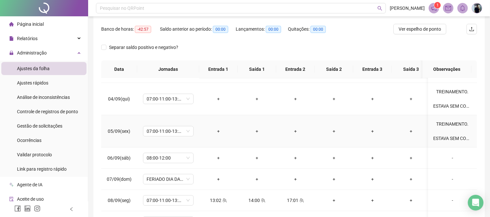
scroll to position [72, 0]
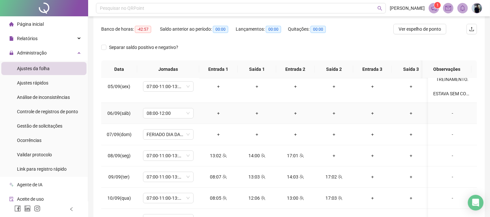
click at [446, 116] on div "-" at bounding box center [452, 113] width 39 height 7
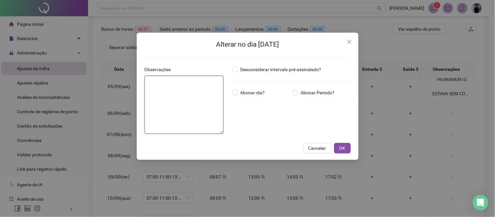
click at [207, 88] on textarea at bounding box center [184, 105] width 79 height 58
paste textarea "**********"
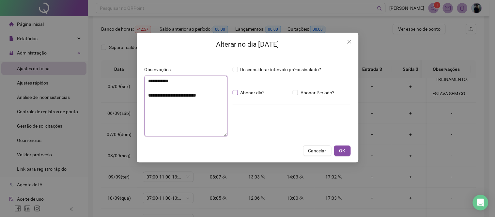
type textarea "**********"
click at [249, 93] on span "Abonar dia?" at bounding box center [253, 92] width 30 height 7
click at [338, 148] on button "OK" at bounding box center [342, 151] width 17 height 10
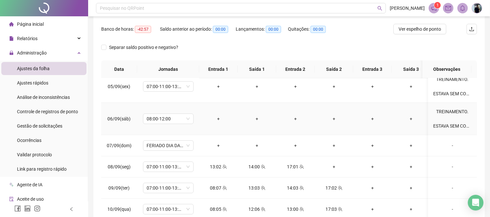
scroll to position [109, 0]
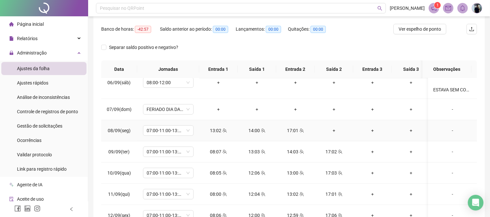
click at [336, 129] on div "+" at bounding box center [334, 130] width 28 height 7
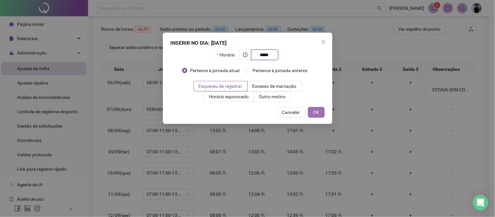
type input "*****"
click at [315, 110] on span "OK" at bounding box center [316, 112] width 6 height 7
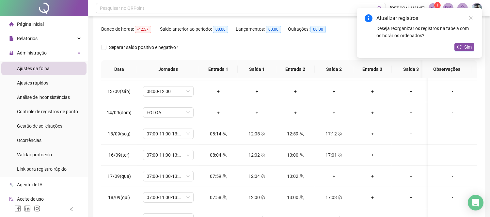
scroll to position [290, 0]
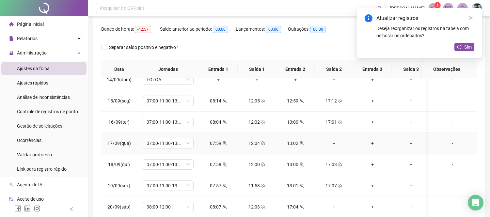
click at [334, 140] on div "+" at bounding box center [334, 143] width 28 height 7
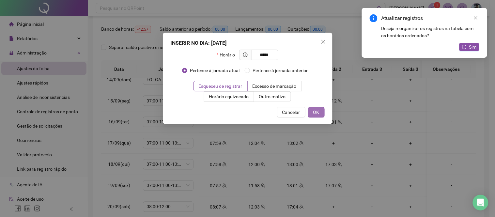
type input "*****"
click at [320, 113] on button "OK" at bounding box center [316, 112] width 17 height 10
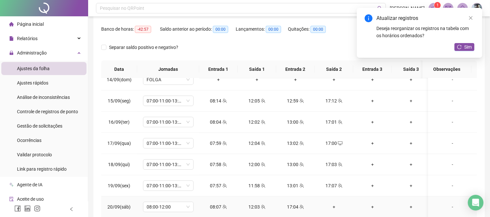
click at [333, 203] on div "+" at bounding box center [334, 206] width 28 height 7
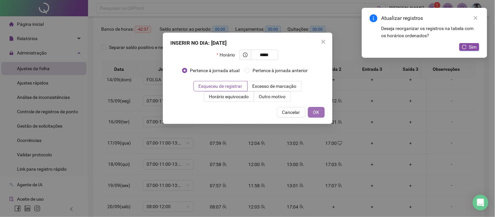
type input "*****"
click at [320, 111] on button "OK" at bounding box center [316, 112] width 17 height 10
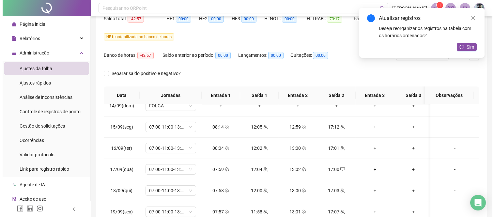
scroll to position [0, 0]
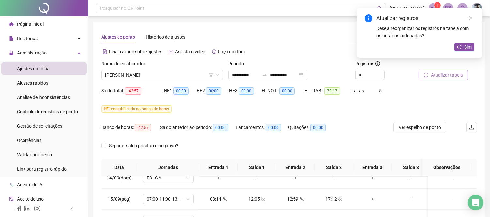
click at [457, 73] on span "Atualizar tabela" at bounding box center [447, 74] width 32 height 7
click at [174, 74] on span "[PERSON_NAME]" at bounding box center [162, 75] width 114 height 10
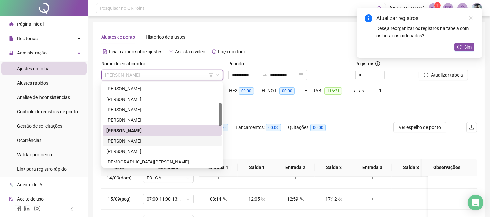
click at [148, 142] on div "[PERSON_NAME]" at bounding box center [161, 140] width 111 height 7
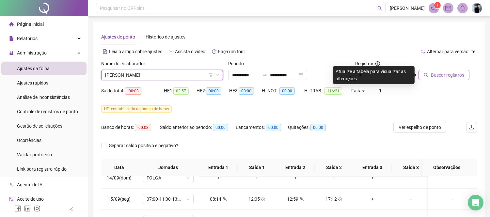
click at [445, 76] on span "Buscar registros" at bounding box center [447, 74] width 33 height 7
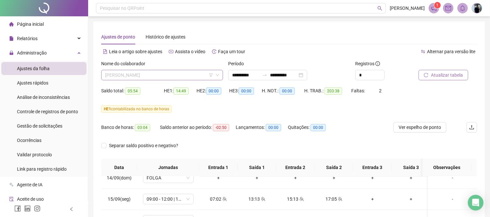
click at [160, 73] on span "[PERSON_NAME]" at bounding box center [162, 75] width 114 height 10
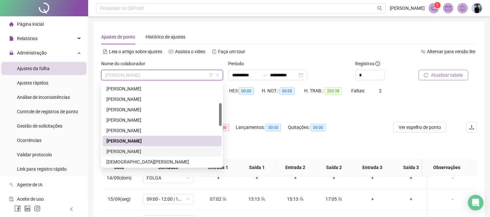
click at [135, 152] on div "[PERSON_NAME]" at bounding box center [161, 151] width 111 height 7
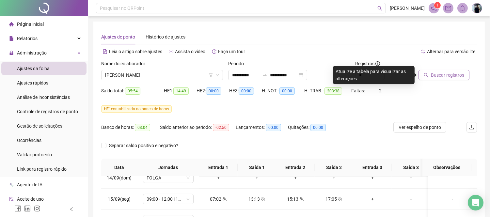
click at [443, 72] on span "Buscar registros" at bounding box center [447, 74] width 33 height 7
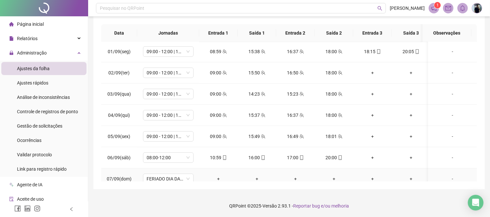
scroll to position [198, 0]
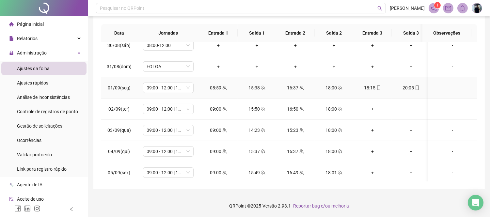
click at [376, 91] on div "18:15" at bounding box center [372, 87] width 28 height 7
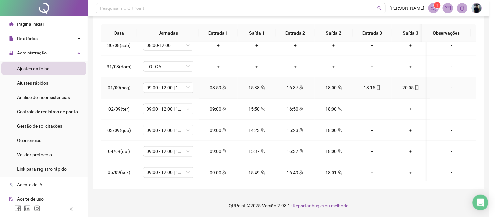
type input "**********"
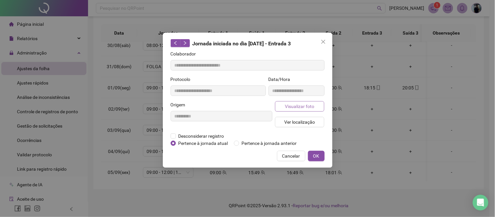
click at [304, 105] on span "Visualizar foto" at bounding box center [299, 106] width 29 height 7
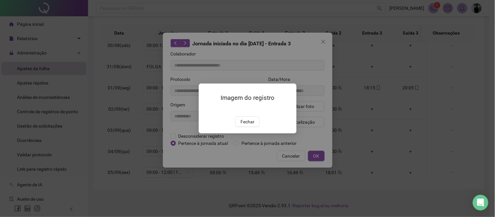
click at [316, 95] on div "Imagem do registro Fechar" at bounding box center [247, 108] width 495 height 217
click at [244, 127] on button "Fechar" at bounding box center [247, 122] width 24 height 10
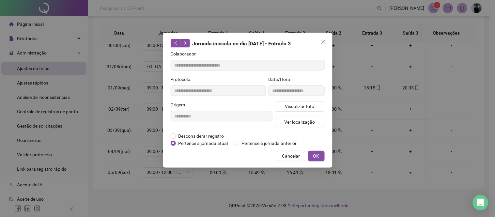
click at [324, 41] on icon "close" at bounding box center [323, 41] width 5 height 5
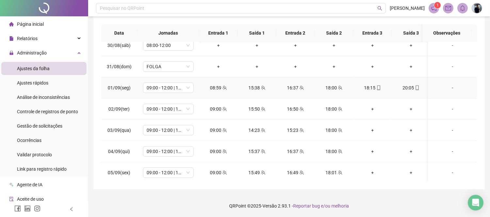
click at [445, 86] on div "-" at bounding box center [452, 87] width 39 height 7
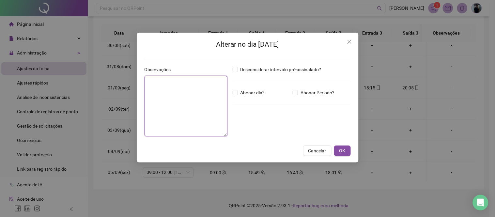
click at [190, 87] on textarea at bounding box center [186, 106] width 83 height 61
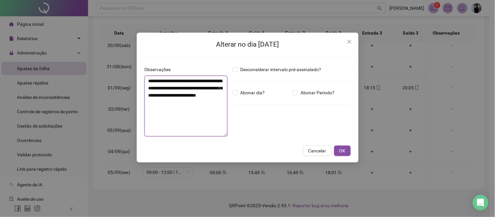
type textarea "**********"
click at [345, 148] on button "OK" at bounding box center [342, 151] width 17 height 10
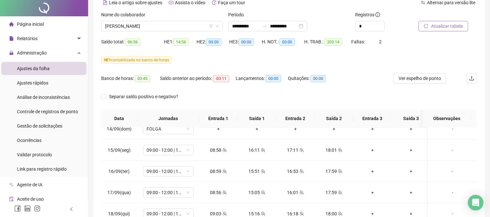
scroll to position [0, 0]
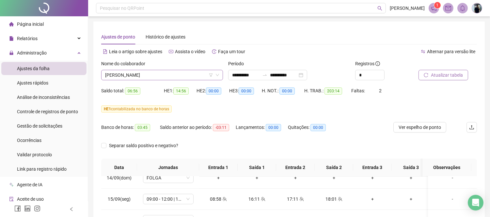
click at [171, 72] on span "[PERSON_NAME]" at bounding box center [162, 75] width 114 height 10
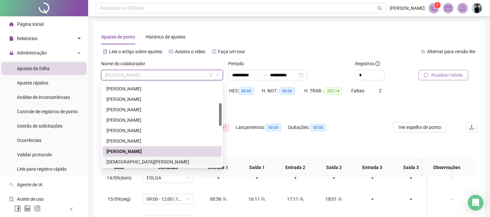
click at [136, 162] on div "[DEMOGRAPHIC_DATA][PERSON_NAME]" at bounding box center [161, 161] width 111 height 7
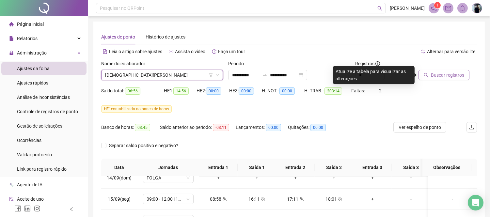
click at [448, 76] on span "Buscar registros" at bounding box center [447, 74] width 33 height 7
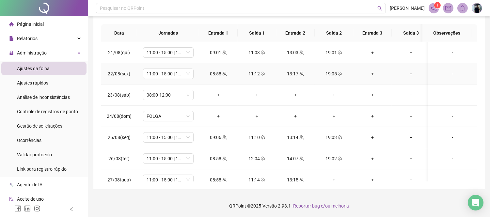
scroll to position [72, 0]
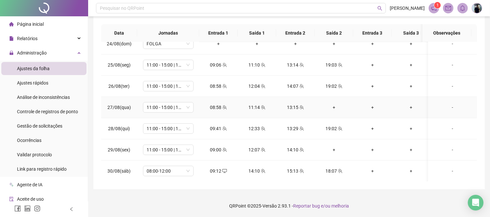
click at [332, 105] on div "+" at bounding box center [334, 107] width 28 height 7
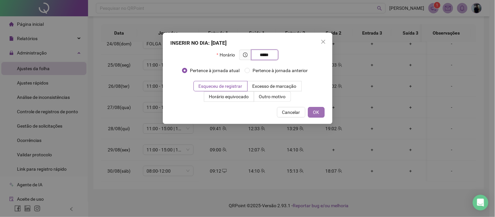
type input "*****"
click at [317, 112] on span "OK" at bounding box center [316, 112] width 6 height 7
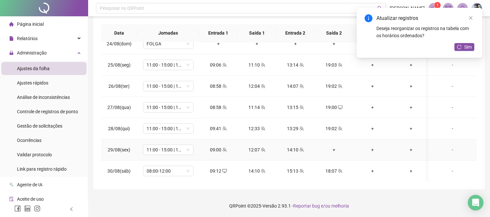
click at [335, 149] on div "+" at bounding box center [334, 149] width 28 height 7
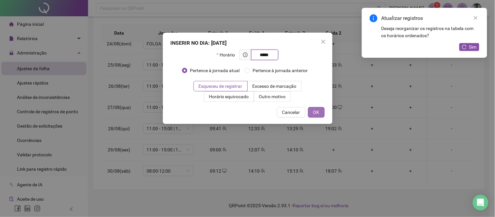
type input "*****"
click at [317, 113] on span "OK" at bounding box center [316, 112] width 6 height 7
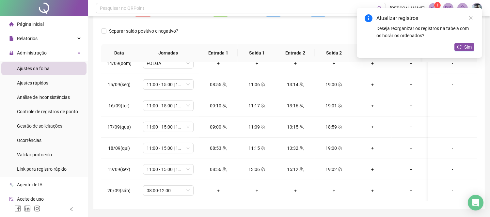
scroll to position [0, 0]
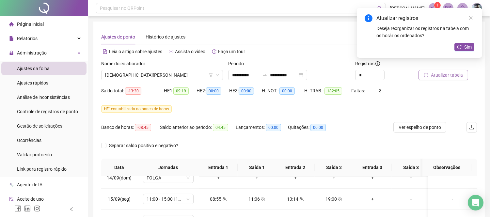
click at [453, 71] on span "Atualizar tabela" at bounding box center [447, 74] width 32 height 7
click at [174, 76] on span "[DEMOGRAPHIC_DATA][PERSON_NAME]" at bounding box center [162, 75] width 114 height 10
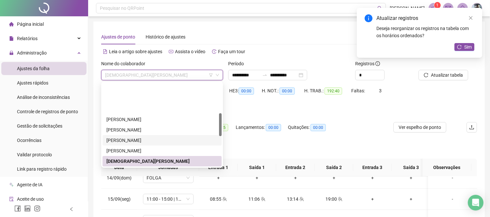
scroll to position [109, 0]
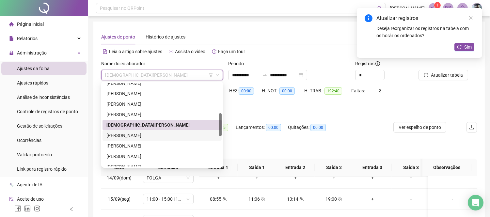
click at [141, 135] on div "[PERSON_NAME]" at bounding box center [161, 135] width 111 height 7
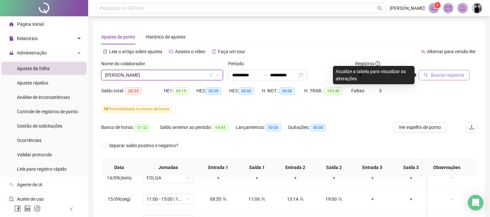
click at [452, 71] on button "Buscar registros" at bounding box center [443, 75] width 51 height 10
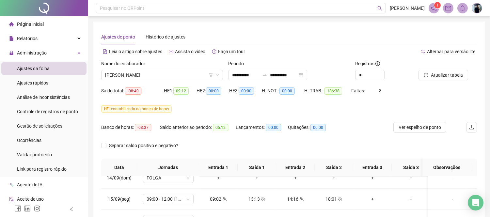
scroll to position [134, 0]
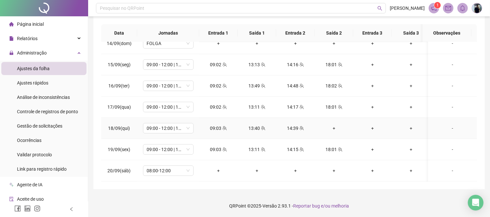
click at [334, 125] on div "+" at bounding box center [334, 128] width 28 height 7
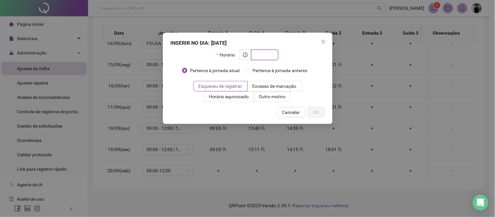
click at [270, 51] on input "text" at bounding box center [264, 54] width 18 height 7
type input "*****"
click at [320, 114] on button "OK" at bounding box center [316, 112] width 17 height 10
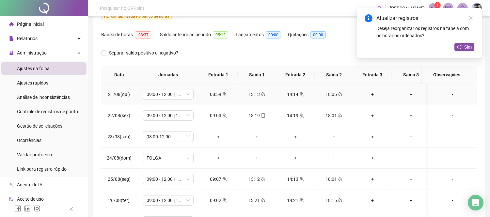
scroll to position [0, 0]
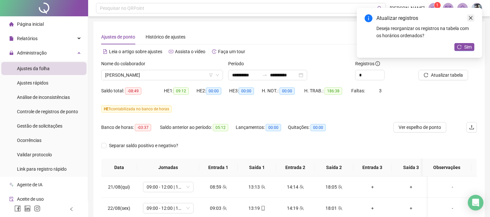
drag, startPoint x: 474, startPoint y: 18, endPoint x: 470, endPoint y: 15, distance: 4.3
click at [471, 15] on link "Close" at bounding box center [470, 17] width 7 height 7
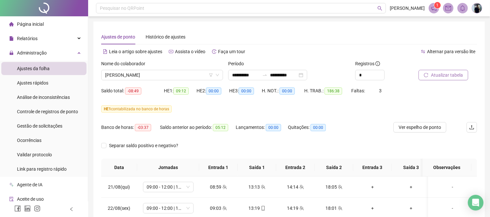
click at [441, 76] on span "Atualizar tabela" at bounding box center [447, 74] width 32 height 7
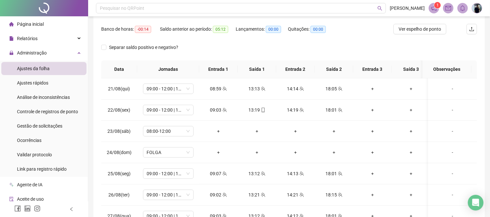
scroll to position [25, 0]
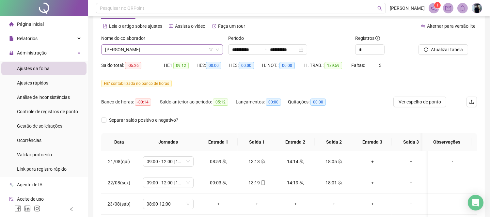
click at [161, 47] on span "[PERSON_NAME]" at bounding box center [162, 50] width 114 height 10
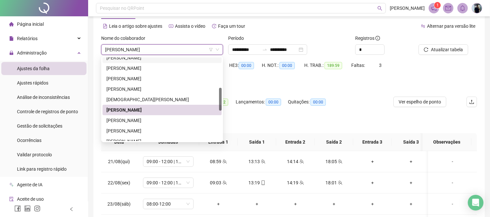
click at [149, 52] on span "[PERSON_NAME]" at bounding box center [162, 50] width 114 height 10
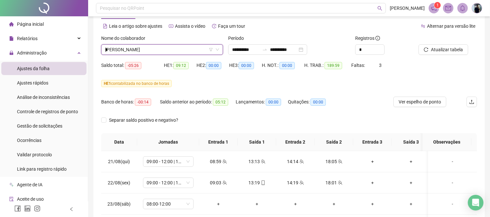
scroll to position [0, 0]
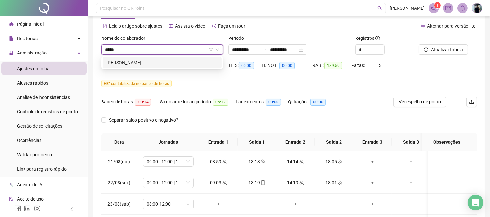
type input "******"
click at [158, 62] on div "[PERSON_NAME]" at bounding box center [161, 62] width 111 height 7
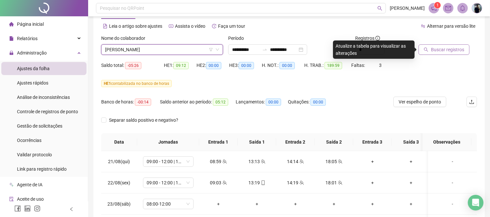
click at [454, 46] on span "Buscar registros" at bounding box center [447, 49] width 33 height 7
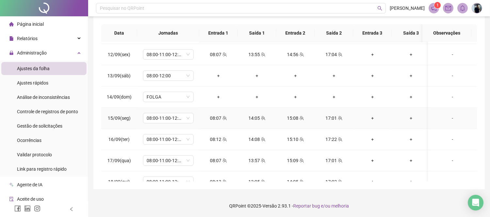
scroll to position [452, 0]
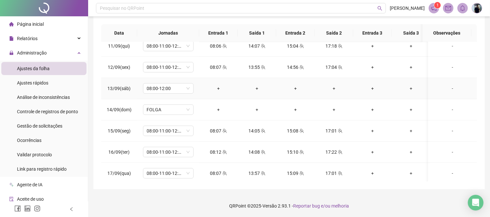
click at [446, 90] on div "-" at bounding box center [452, 88] width 39 height 7
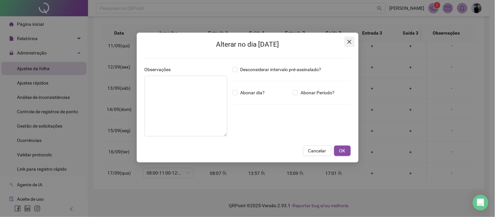
click at [347, 42] on icon "close" at bounding box center [349, 41] width 5 height 5
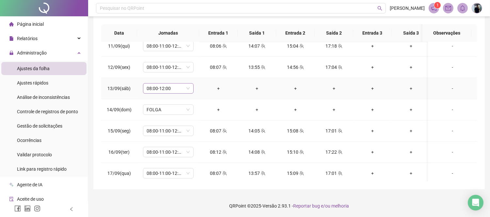
click at [172, 89] on span "08:00-12:00" at bounding box center [168, 89] width 43 height 10
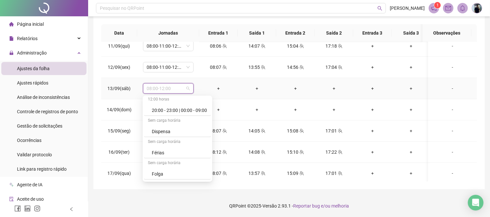
scroll to position [4165, 0]
click at [169, 129] on div "Folga" at bounding box center [179, 132] width 55 height 7
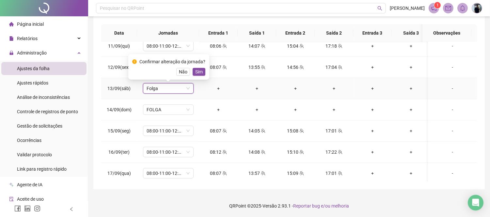
click at [196, 70] on span "Sim" at bounding box center [199, 71] width 8 height 7
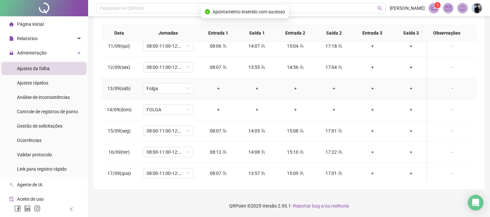
click at [446, 89] on div "-" at bounding box center [452, 88] width 39 height 7
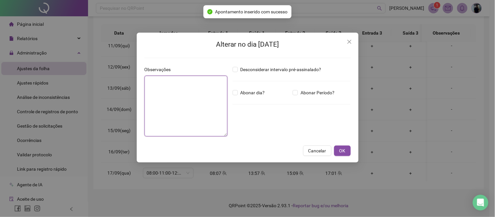
click at [195, 92] on textarea at bounding box center [186, 106] width 83 height 61
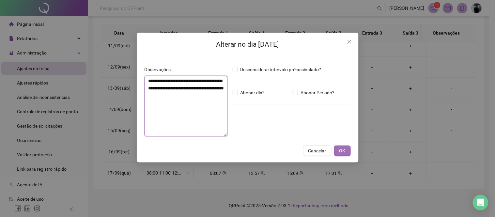
type textarea "**********"
click at [345, 153] on span "OK" at bounding box center [342, 150] width 6 height 7
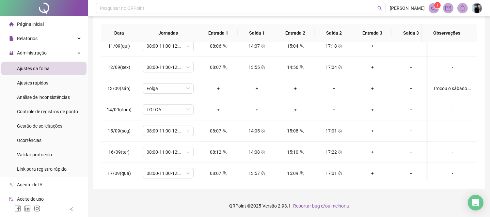
scroll to position [0, 0]
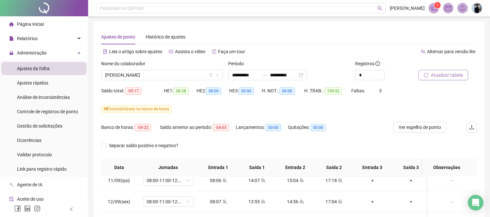
click at [449, 71] on button "Atualizar tabela" at bounding box center [443, 75] width 50 height 10
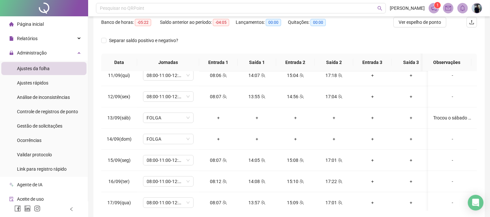
scroll to position [109, 0]
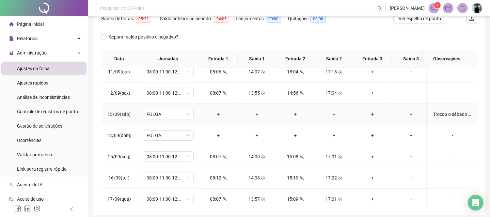
click at [415, 113] on div "+" at bounding box center [411, 114] width 28 height 7
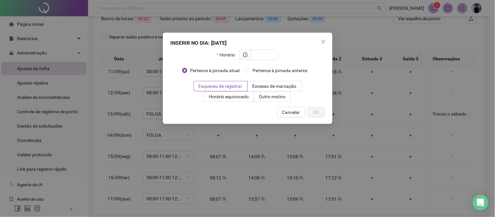
click at [389, 65] on div "INSERIR NO DIA : [DATE] Horário Pertence à jornada atual Pertence à jornada ant…" at bounding box center [247, 108] width 495 height 217
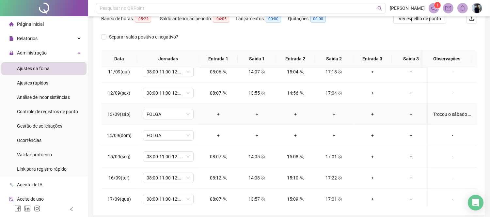
click at [457, 117] on div "Trocou o sábado para apoiar nas demandas do setor. Devido as férias de outro co…" at bounding box center [452, 114] width 39 height 7
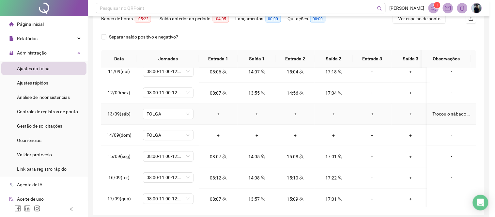
type textarea "**********"
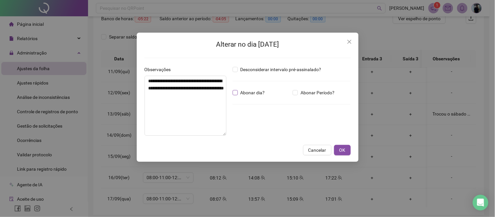
click at [249, 93] on span "Abonar dia?" at bounding box center [253, 92] width 30 height 7
click at [338, 148] on button "OK" at bounding box center [342, 150] width 17 height 10
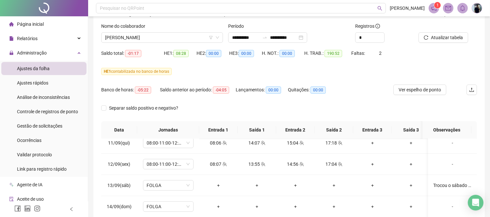
scroll to position [0, 0]
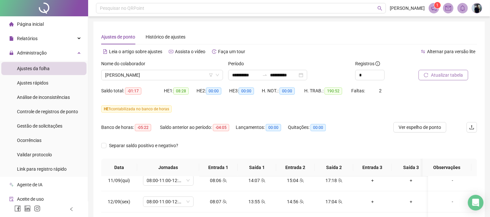
click at [445, 74] on span "Atualizar tabela" at bounding box center [447, 74] width 32 height 7
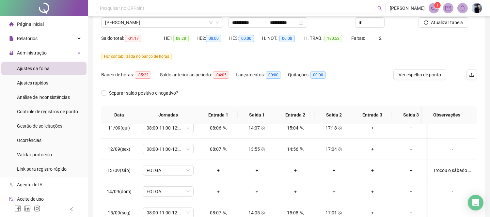
scroll to position [134, 0]
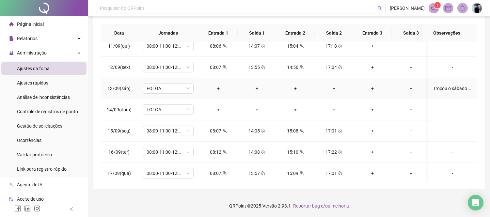
click at [445, 89] on div "Trocou o sábado para apoiar nas demandas do setor. Devido as férias de outro co…" at bounding box center [452, 88] width 39 height 7
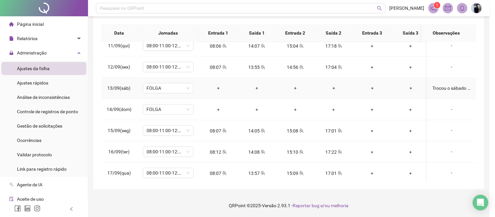
type textarea "**********"
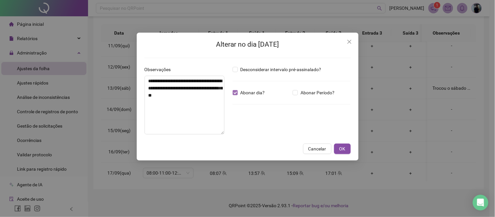
click at [244, 96] on span "Abonar dia?" at bounding box center [253, 92] width 30 height 7
click at [347, 155] on div "**********" at bounding box center [248, 97] width 222 height 128
click at [344, 150] on span "OK" at bounding box center [342, 148] width 6 height 7
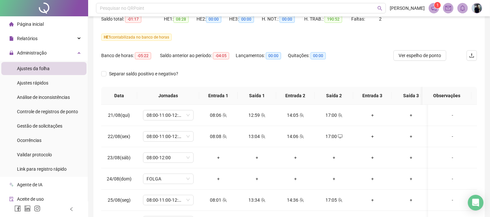
scroll to position [0, 0]
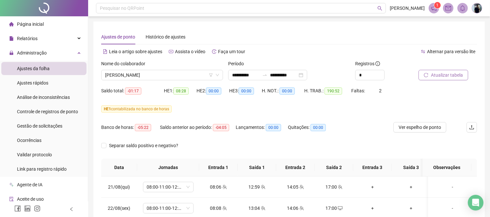
click at [450, 72] on span "Atualizar tabela" at bounding box center [447, 74] width 32 height 7
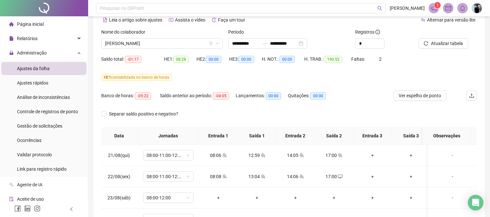
scroll to position [25, 0]
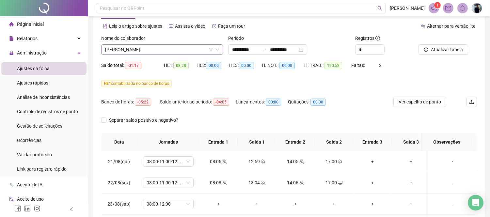
click at [163, 50] on span "[PERSON_NAME]" at bounding box center [162, 50] width 114 height 10
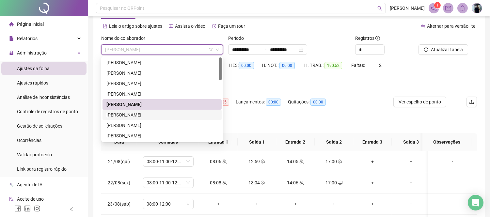
click at [148, 110] on div "[PERSON_NAME]" at bounding box center [161, 115] width 119 height 10
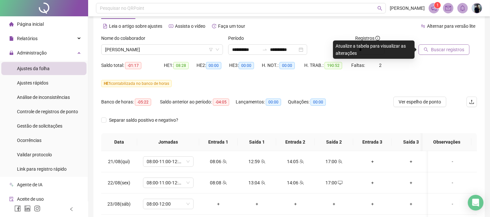
click at [438, 49] on span "Buscar registros" at bounding box center [447, 49] width 33 height 7
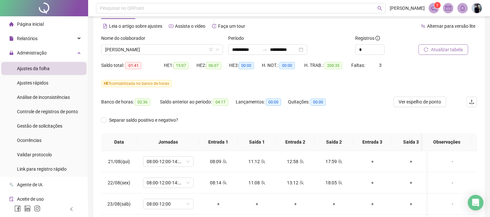
click at [162, 41] on div "Nome do colaborador" at bounding box center [162, 40] width 122 height 10
drag, startPoint x: 161, startPoint y: 46, endPoint x: 162, endPoint y: 51, distance: 4.7
click at [161, 46] on span "[PERSON_NAME]" at bounding box center [162, 50] width 114 height 10
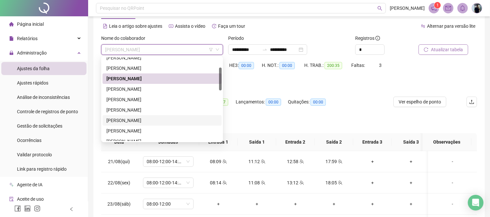
scroll to position [72, 0]
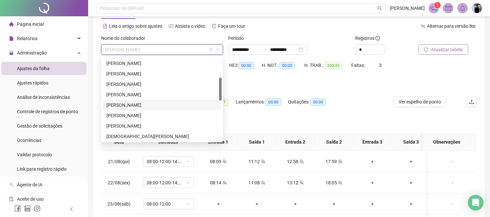
click at [137, 104] on div "[PERSON_NAME]" at bounding box center [161, 104] width 111 height 7
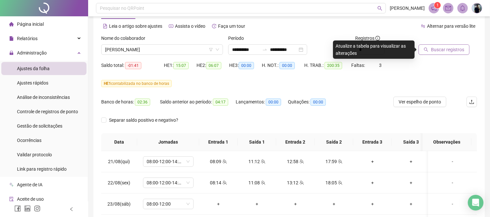
click at [461, 48] on span "Buscar registros" at bounding box center [447, 49] width 33 height 7
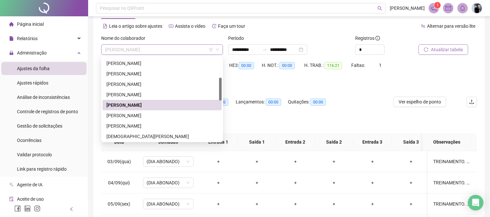
click at [163, 47] on span "[PERSON_NAME]" at bounding box center [162, 50] width 114 height 10
click at [137, 118] on div "[PERSON_NAME]" at bounding box center [161, 115] width 111 height 7
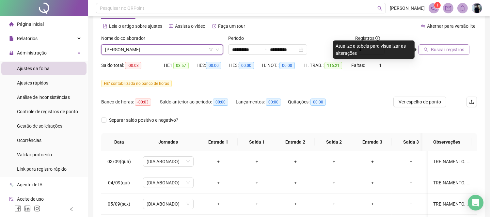
click at [448, 49] on span "Buscar registros" at bounding box center [447, 49] width 33 height 7
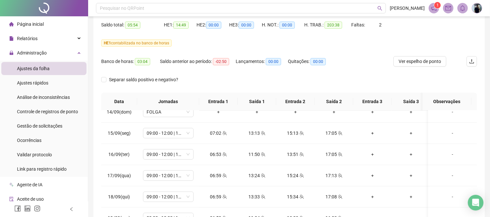
scroll to position [0, 0]
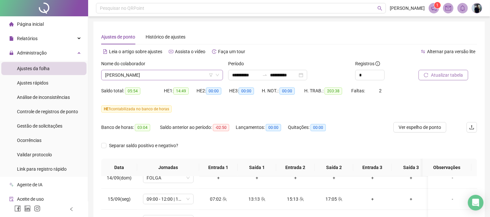
click at [165, 73] on span "[PERSON_NAME]" at bounding box center [162, 75] width 114 height 10
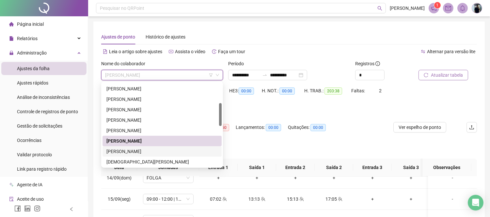
click at [151, 148] on div "[PERSON_NAME]" at bounding box center [161, 151] width 111 height 7
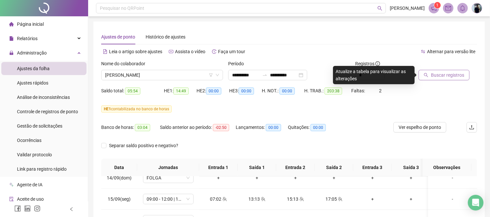
click at [443, 74] on span "Buscar registros" at bounding box center [447, 74] width 33 height 7
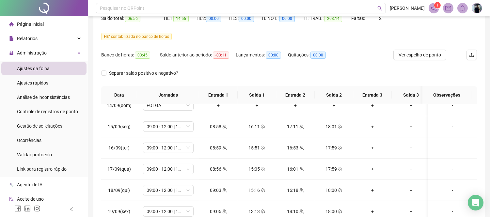
scroll to position [36, 0]
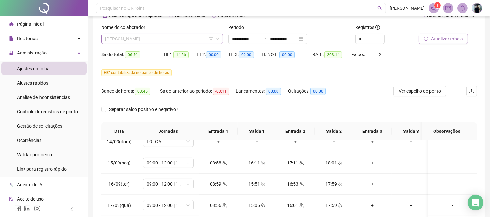
click at [168, 40] on span "[PERSON_NAME]" at bounding box center [162, 39] width 114 height 10
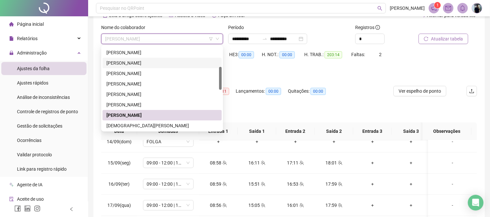
scroll to position [109, 0]
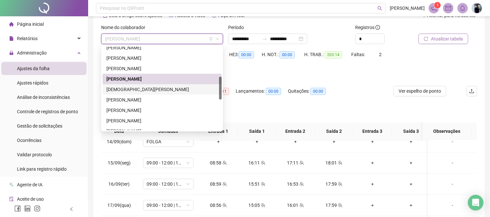
click at [141, 87] on div "[DEMOGRAPHIC_DATA][PERSON_NAME]" at bounding box center [161, 89] width 111 height 7
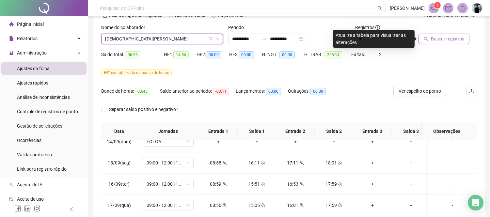
click at [447, 40] on span "Buscar registros" at bounding box center [447, 38] width 33 height 7
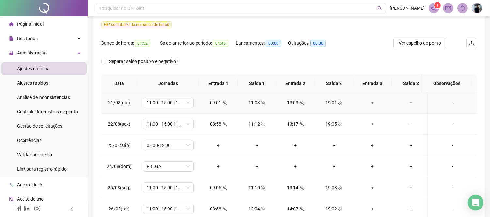
scroll to position [0, 0]
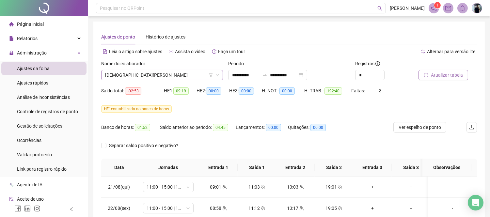
click at [175, 74] on span "[DEMOGRAPHIC_DATA][PERSON_NAME]" at bounding box center [162, 75] width 114 height 10
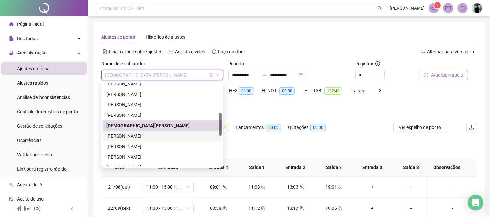
click at [130, 134] on div "[PERSON_NAME]" at bounding box center [161, 136] width 111 height 7
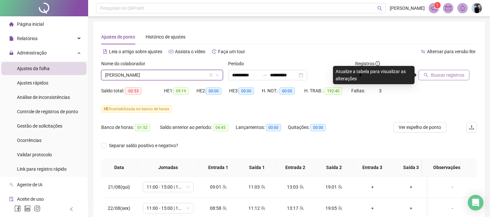
click at [458, 74] on span "Buscar registros" at bounding box center [447, 74] width 33 height 7
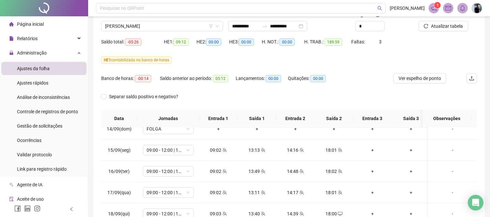
scroll to position [36, 0]
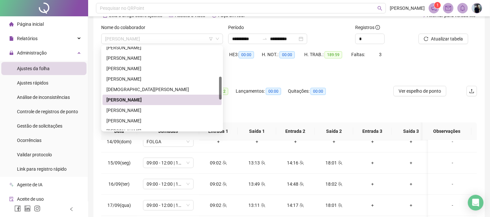
drag, startPoint x: 143, startPoint y: 37, endPoint x: 144, endPoint y: 44, distance: 7.4
click at [143, 38] on span "[PERSON_NAME]" at bounding box center [162, 39] width 114 height 10
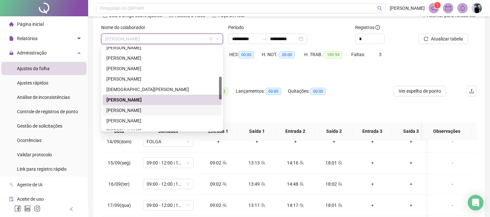
click at [134, 109] on div "[PERSON_NAME]" at bounding box center [161, 110] width 111 height 7
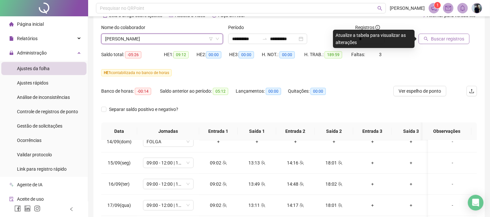
click at [426, 43] on button "Buscar registros" at bounding box center [443, 39] width 51 height 10
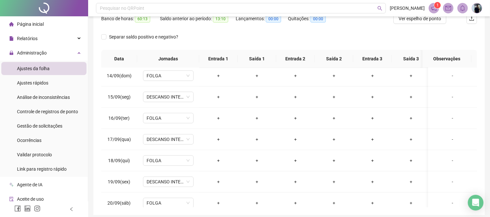
scroll to position [524, 0]
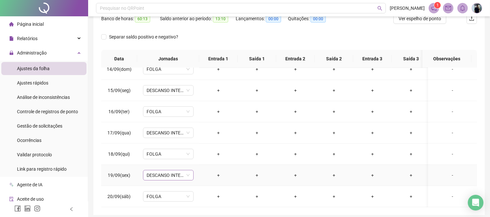
click at [181, 170] on span "DESCANSO INTER-JORNADA" at bounding box center [168, 175] width 43 height 10
click at [186, 170] on span "DESCANSO INTER-JORNADA" at bounding box center [168, 175] width 43 height 10
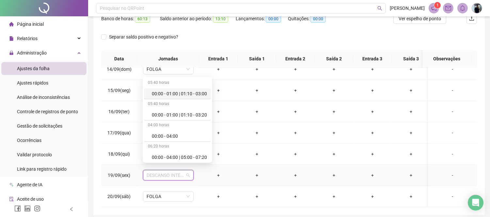
click at [186, 170] on span "DESCANSO INTER-JORNADA" at bounding box center [168, 175] width 43 height 10
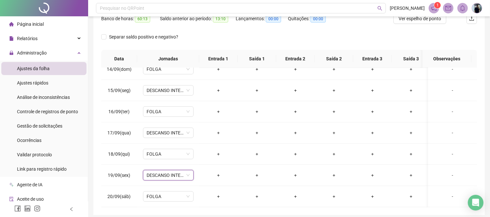
click at [250, 39] on div "Separar saldo positivo e negativo?" at bounding box center [289, 41] width 376 height 18
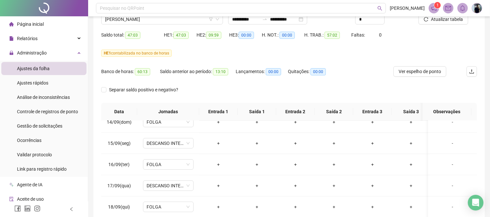
scroll to position [0, 0]
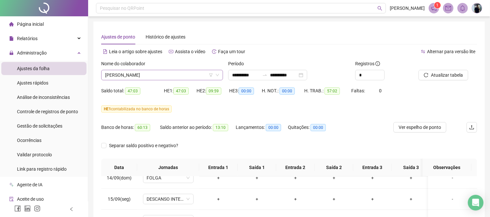
click at [170, 71] on span "[PERSON_NAME]" at bounding box center [162, 75] width 114 height 10
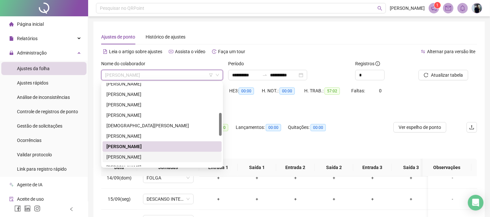
click at [146, 158] on div "[PERSON_NAME]" at bounding box center [161, 156] width 111 height 7
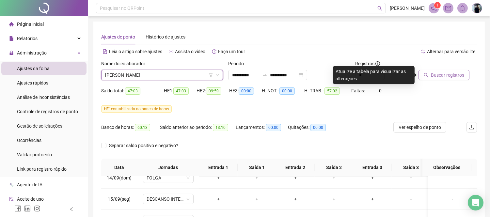
click at [446, 76] on span "Buscar registros" at bounding box center [447, 74] width 33 height 7
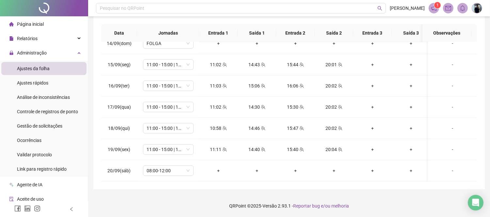
scroll to position [25, 0]
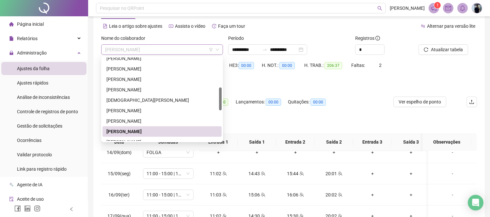
click at [152, 48] on span "[PERSON_NAME]" at bounding box center [162, 50] width 114 height 10
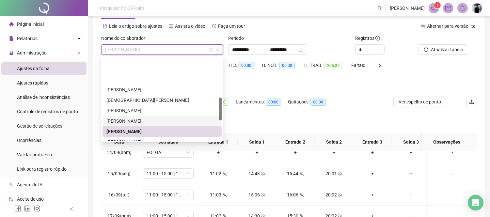
scroll to position [145, 0]
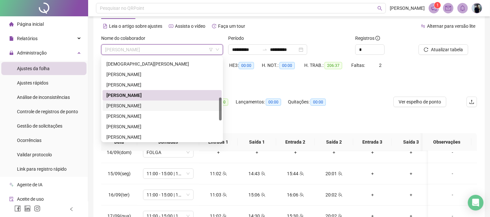
click at [148, 102] on div "[PERSON_NAME]" at bounding box center [161, 105] width 111 height 7
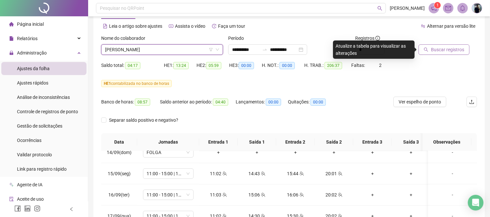
click at [457, 45] on button "Buscar registros" at bounding box center [443, 49] width 51 height 10
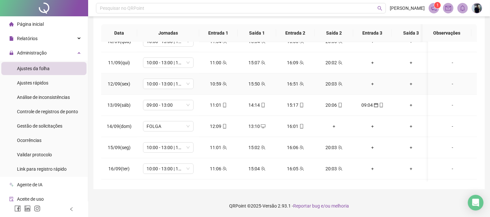
scroll to position [452, 0]
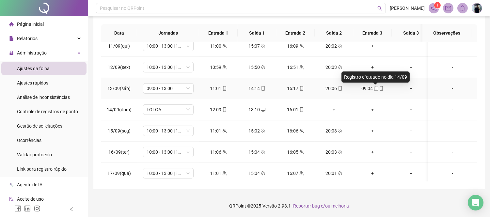
click at [374, 88] on icon "calendar" at bounding box center [376, 88] width 5 height 5
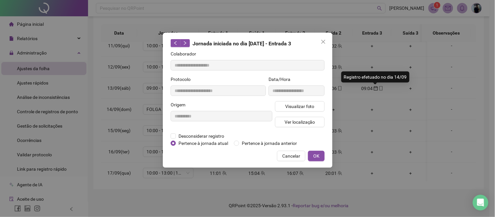
type input "**********"
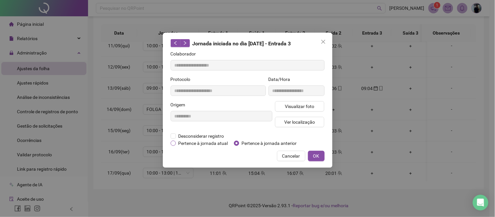
click at [193, 146] on span "Pertence à jornada atual" at bounding box center [203, 143] width 55 height 7
click at [320, 158] on button "OK" at bounding box center [316, 156] width 17 height 10
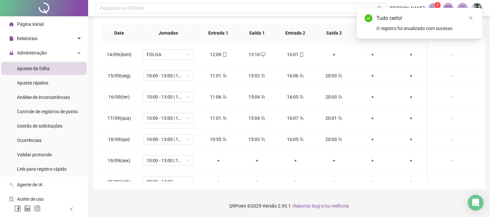
scroll to position [524, 0]
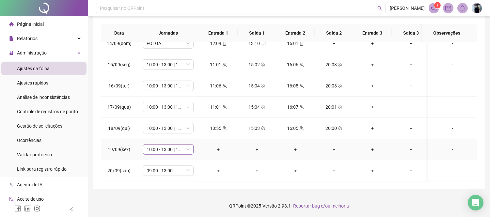
click at [174, 145] on span "10:00 - 13:00 | 14:00 - 19:00" at bounding box center [168, 150] width 43 height 10
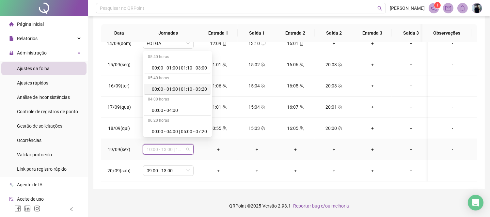
scroll to position [4165, 0]
click at [172, 84] on div "Folga" at bounding box center [179, 87] width 55 height 7
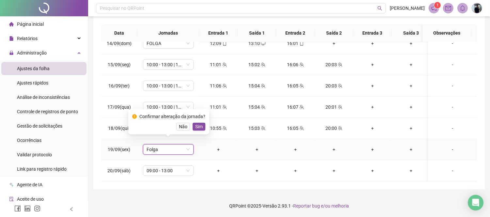
drag, startPoint x: 194, startPoint y: 127, endPoint x: 237, endPoint y: 126, distance: 43.1
click at [195, 126] on span "Sim" at bounding box center [199, 126] width 8 height 7
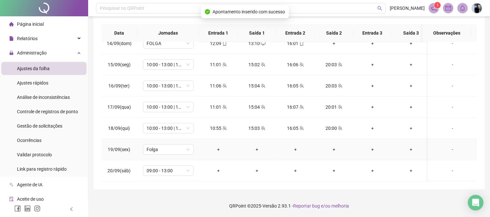
click at [448, 146] on div "-" at bounding box center [452, 149] width 39 height 7
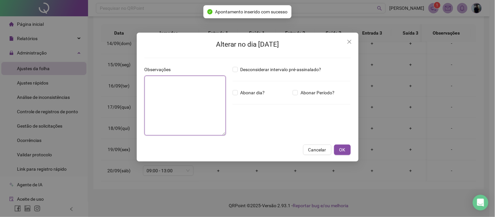
click at [190, 95] on textarea at bounding box center [186, 106] width 82 height 60
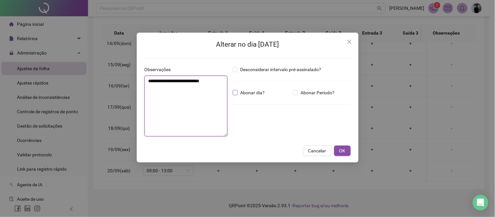
type textarea "**********"
click at [242, 94] on span "Abonar dia?" at bounding box center [253, 92] width 30 height 7
click at [340, 154] on button "OK" at bounding box center [342, 151] width 17 height 10
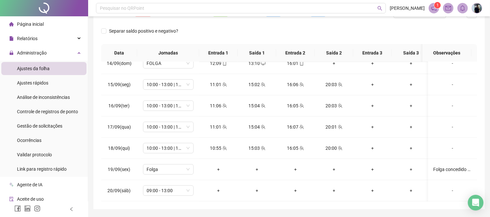
scroll to position [0, 0]
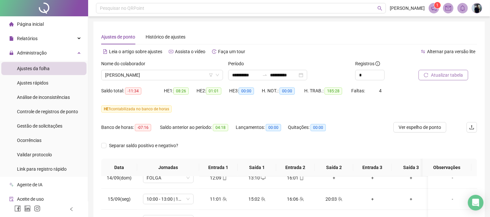
click at [459, 74] on span "Atualizar tabela" at bounding box center [447, 74] width 32 height 7
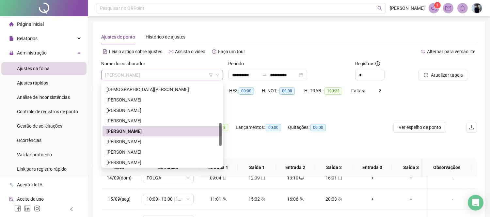
click at [167, 70] on div "[PERSON_NAME]" at bounding box center [162, 75] width 122 height 10
click at [145, 138] on div "[PERSON_NAME]" at bounding box center [161, 141] width 111 height 7
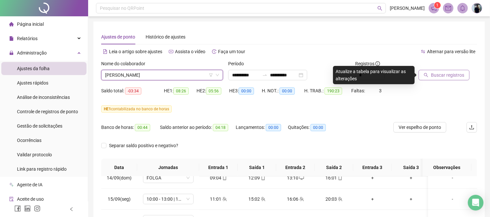
click at [440, 73] on span "Buscar registros" at bounding box center [447, 74] width 33 height 7
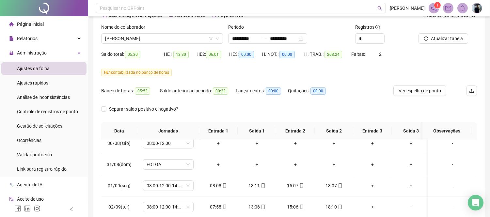
scroll to position [36, 0]
click at [162, 40] on span "[PERSON_NAME]" at bounding box center [162, 39] width 114 height 10
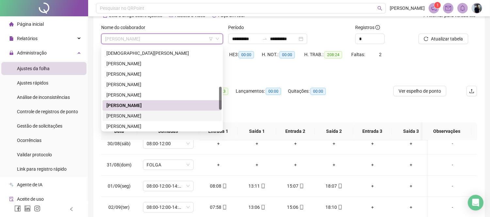
drag, startPoint x: 142, startPoint y: 116, endPoint x: 215, endPoint y: 95, distance: 76.7
click at [141, 116] on div "[PERSON_NAME]" at bounding box center [161, 115] width 111 height 7
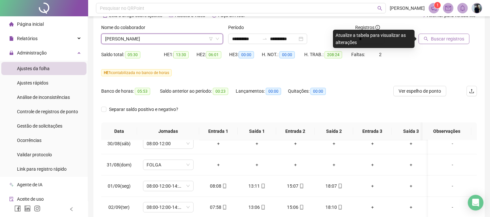
drag, startPoint x: 448, startPoint y: 37, endPoint x: 318, endPoint y: 51, distance: 130.3
click at [448, 37] on span "Buscar registros" at bounding box center [447, 38] width 33 height 7
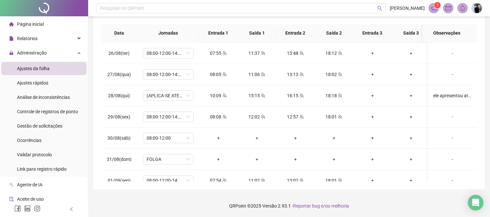
scroll to position [109, 0]
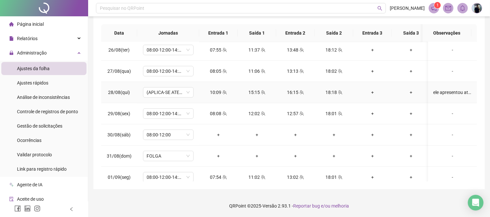
click at [454, 91] on div "ele apresentou atestado de comparecimento, [PERSON_NAME]" at bounding box center [452, 92] width 39 height 7
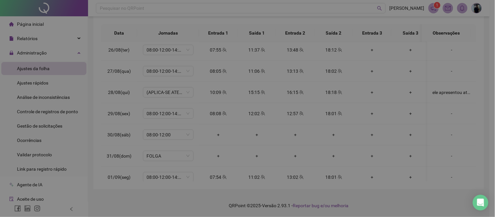
type textarea "**********"
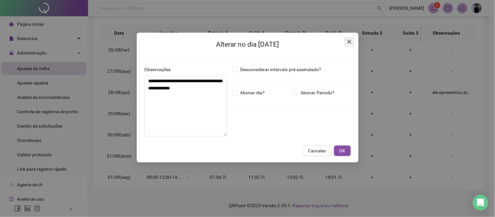
click at [351, 42] on icon "close" at bounding box center [349, 41] width 5 height 5
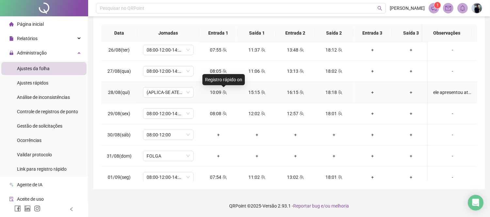
click at [226, 92] on icon "team" at bounding box center [224, 92] width 5 height 5
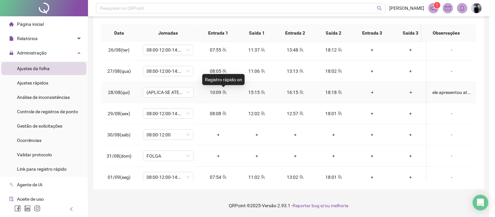
type input "**********"
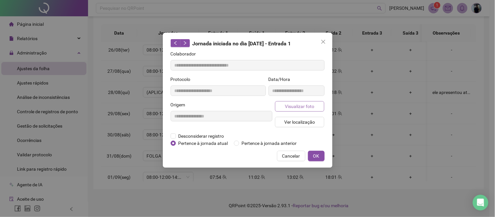
click at [307, 106] on span "Visualizar foto" at bounding box center [299, 106] width 29 height 7
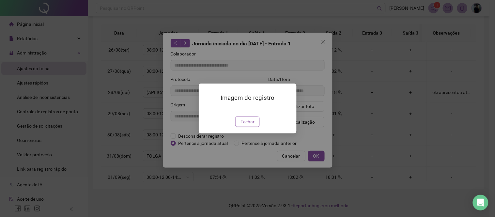
click at [256, 127] on button "Fechar" at bounding box center [247, 122] width 24 height 10
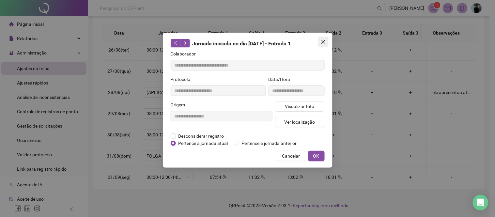
click at [324, 39] on button "Close" at bounding box center [323, 42] width 10 height 10
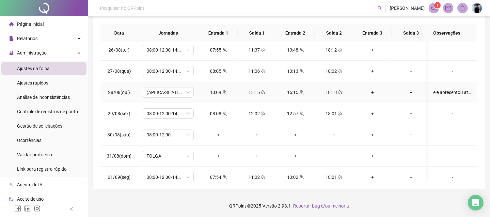
click at [264, 90] on icon "team" at bounding box center [263, 92] width 5 height 5
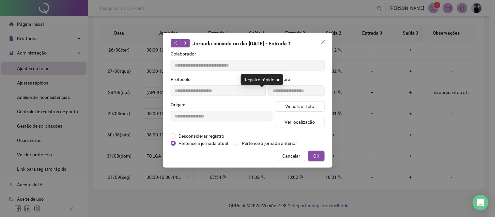
type input "**********"
click at [299, 110] on button "Visualizar foto" at bounding box center [300, 106] width 50 height 10
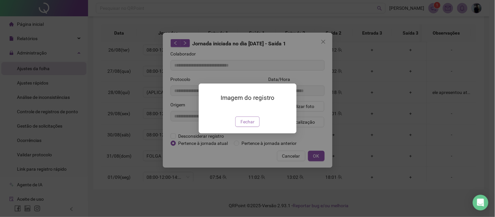
click at [252, 125] on span "Fechar" at bounding box center [248, 121] width 14 height 7
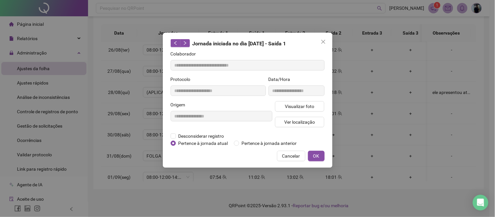
click at [326, 40] on span "Close" at bounding box center [323, 41] width 10 height 5
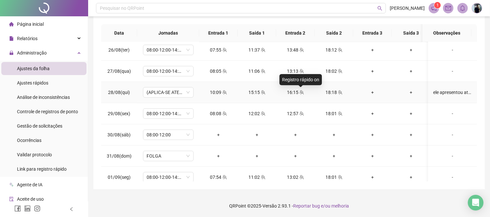
click at [299, 90] on icon "team" at bounding box center [301, 92] width 5 height 5
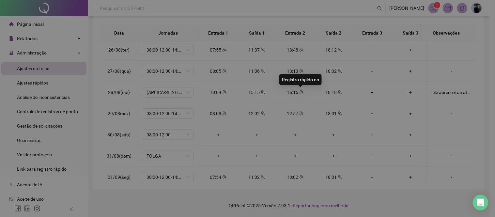
type input "**********"
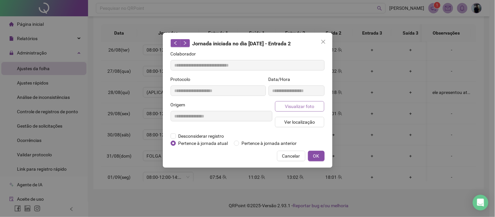
click at [311, 108] on span "Visualizar foto" at bounding box center [299, 106] width 29 height 7
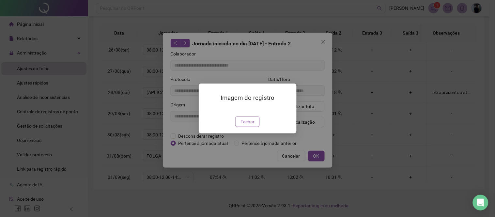
click at [256, 127] on button "Fechar" at bounding box center [247, 122] width 24 height 10
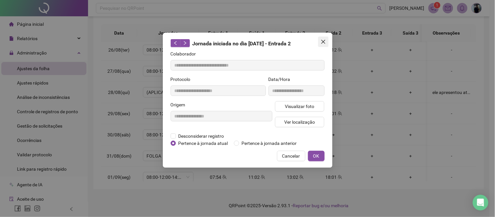
click at [324, 37] on button "Close" at bounding box center [323, 42] width 10 height 10
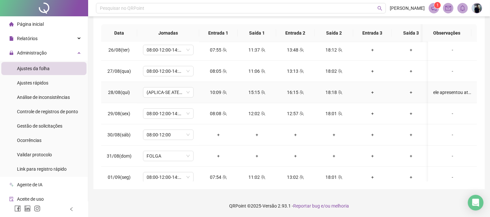
click at [335, 91] on div "18:18" at bounding box center [334, 92] width 28 height 7
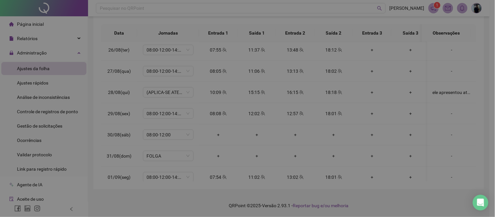
type input "**********"
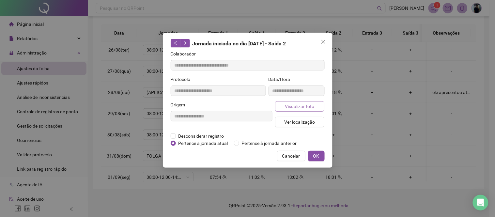
click at [311, 106] on span "Visualizar foto" at bounding box center [299, 106] width 29 height 7
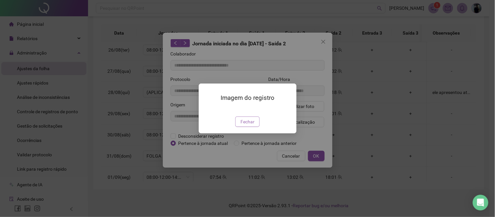
click at [252, 125] on span "Fechar" at bounding box center [248, 121] width 14 height 7
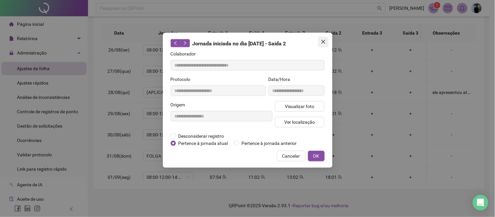
click at [324, 39] on icon "close" at bounding box center [323, 41] width 5 height 5
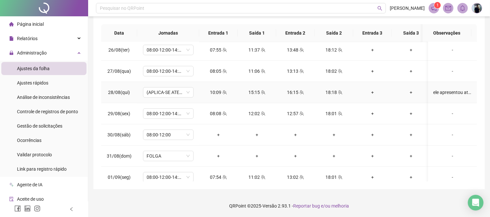
click at [452, 92] on div "ele apresentou atestado de comparecimento, [PERSON_NAME]" at bounding box center [452, 92] width 39 height 7
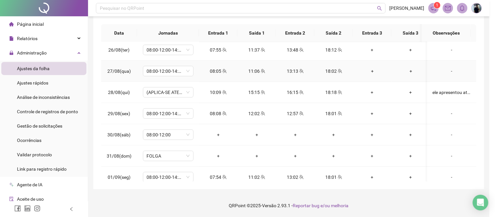
type textarea "**********"
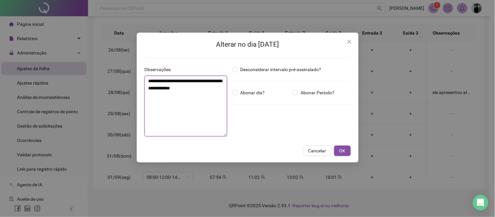
drag, startPoint x: 226, startPoint y: 87, endPoint x: 113, endPoint y: 67, distance: 115.4
click at [113, 67] on div "**********" at bounding box center [247, 108] width 495 height 217
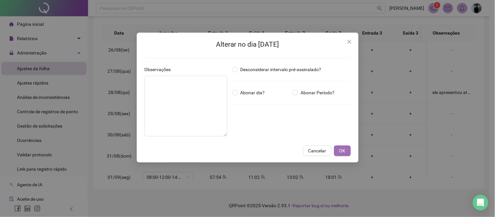
click at [348, 149] on button "OK" at bounding box center [342, 151] width 17 height 10
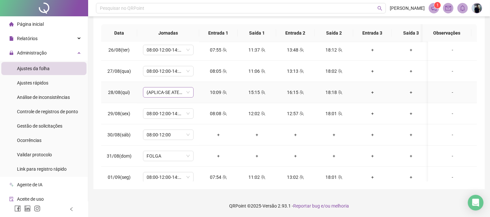
click at [178, 93] on span "(APLICA-SE ATESTADO)" at bounding box center [168, 92] width 43 height 10
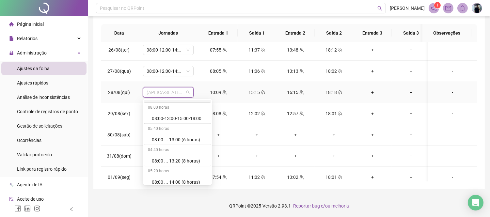
scroll to position [1701, 0]
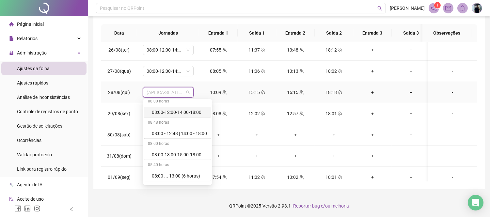
click at [186, 116] on div "08:00-12:00-14:00-18:00" at bounding box center [179, 112] width 55 height 7
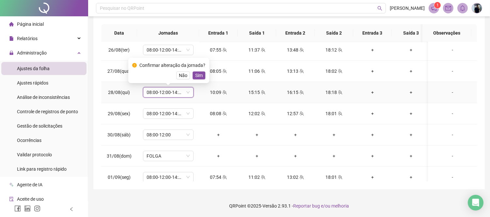
click at [195, 76] on span "Sim" at bounding box center [199, 75] width 8 height 7
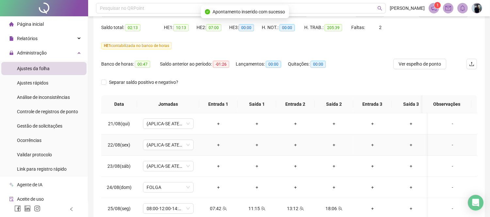
scroll to position [0, 0]
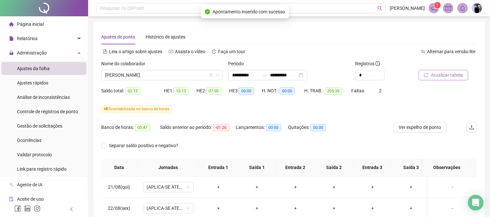
click at [443, 72] on span "Atualizar tabela" at bounding box center [447, 74] width 32 height 7
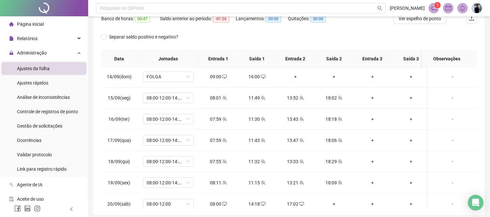
scroll to position [524, 0]
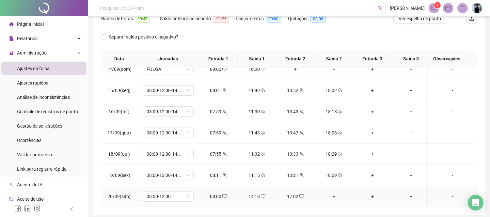
click at [337, 193] on div "+" at bounding box center [334, 196] width 28 height 7
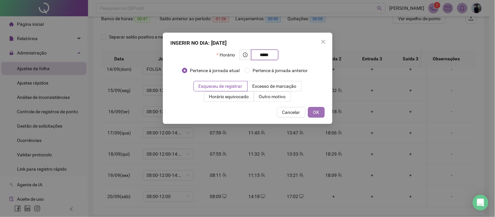
type input "*****"
click at [312, 108] on button "OK" at bounding box center [316, 112] width 17 height 10
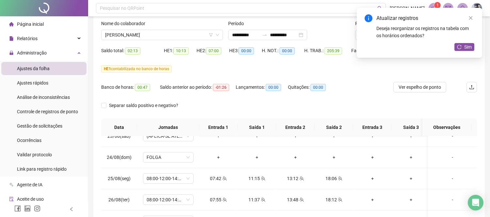
scroll to position [0, 0]
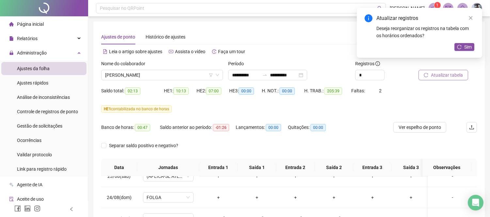
click at [445, 78] on span "Atualizar tabela" at bounding box center [447, 74] width 32 height 7
click at [166, 73] on span "[PERSON_NAME]" at bounding box center [162, 75] width 114 height 10
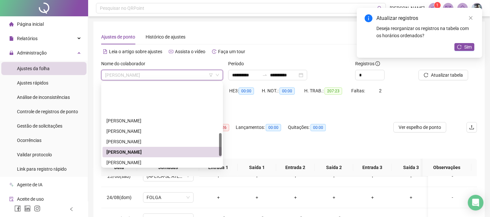
scroll to position [181, 0]
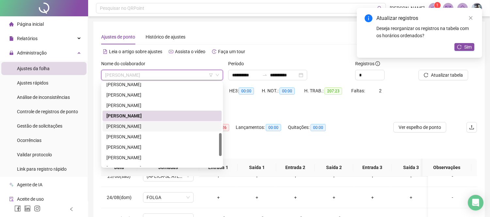
click at [162, 121] on div "[PERSON_NAME]" at bounding box center [161, 126] width 119 height 10
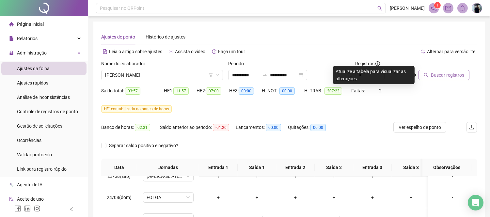
click at [453, 76] on span "Buscar registros" at bounding box center [447, 74] width 33 height 7
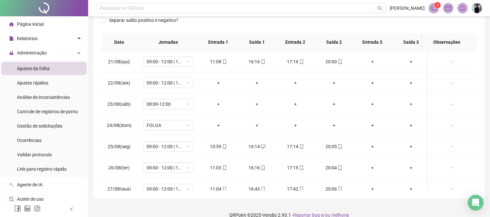
scroll to position [134, 0]
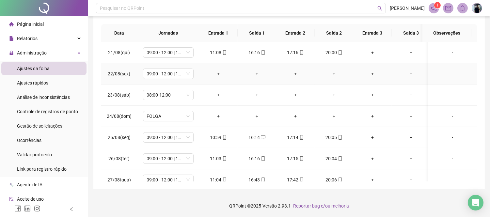
drag, startPoint x: 446, startPoint y: 74, endPoint x: 303, endPoint y: 64, distance: 143.6
click at [446, 74] on div "-" at bounding box center [452, 73] width 39 height 7
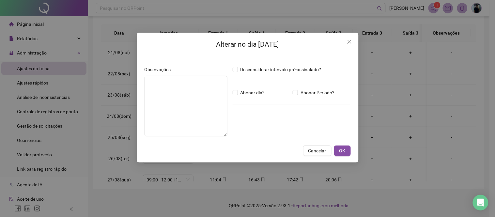
drag, startPoint x: 348, startPoint y: 40, endPoint x: 257, endPoint y: 59, distance: 93.3
click at [349, 40] on icon "close" at bounding box center [349, 41] width 5 height 5
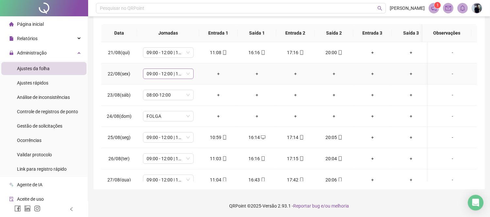
click at [184, 77] on span "09:00 - 12:00 | 13:00 - 18:00" at bounding box center [168, 74] width 43 height 10
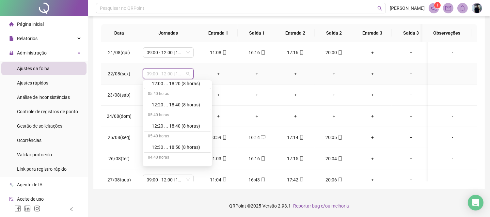
scroll to position [4165, 0]
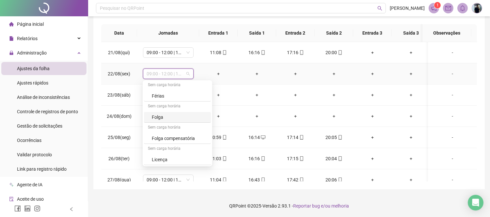
drag, startPoint x: 170, startPoint y: 115, endPoint x: 185, endPoint y: 106, distance: 17.7
click at [170, 115] on div "Folga" at bounding box center [179, 117] width 55 height 7
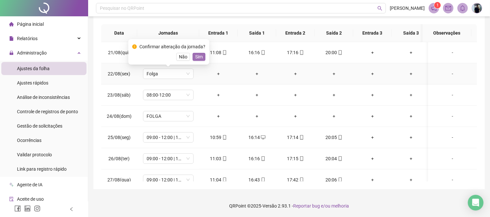
click at [198, 57] on span "Sim" at bounding box center [199, 56] width 8 height 7
click at [446, 72] on div "-" at bounding box center [452, 73] width 39 height 7
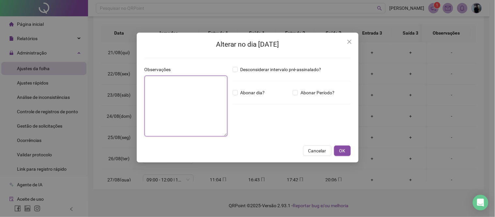
click at [183, 96] on textarea at bounding box center [186, 106] width 83 height 61
type textarea "**********"
click at [347, 152] on button "OK" at bounding box center [342, 151] width 17 height 10
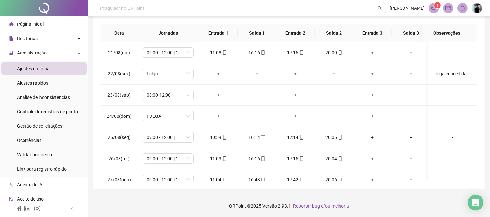
scroll to position [0, 0]
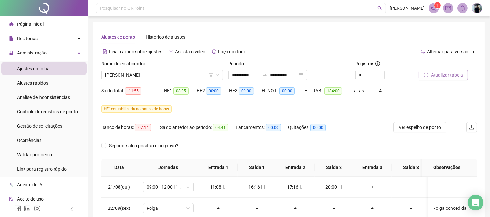
click at [446, 72] on span "Atualizar tabela" at bounding box center [447, 74] width 32 height 7
click at [182, 74] on span "[PERSON_NAME]" at bounding box center [162, 75] width 114 height 10
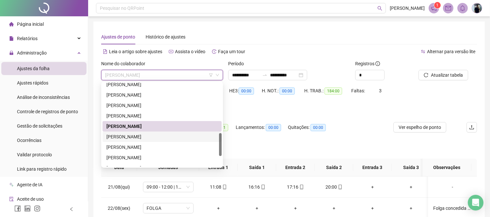
click at [145, 137] on div "[PERSON_NAME]" at bounding box center [161, 136] width 111 height 7
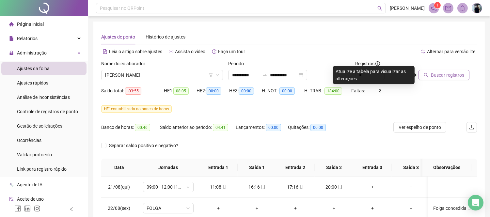
click at [439, 73] on span "Buscar registros" at bounding box center [447, 74] width 33 height 7
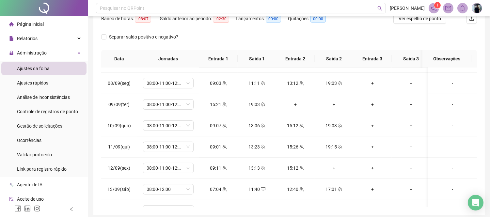
scroll to position [399, 0]
click at [335, 145] on div "+" at bounding box center [334, 146] width 28 height 7
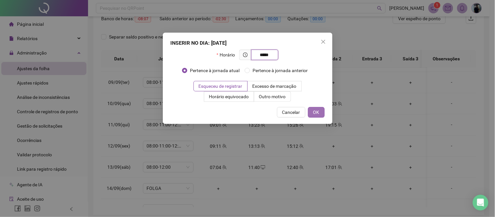
type input "*****"
click at [318, 112] on span "OK" at bounding box center [316, 112] width 6 height 7
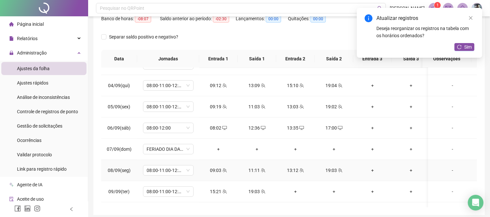
scroll to position [326, 0]
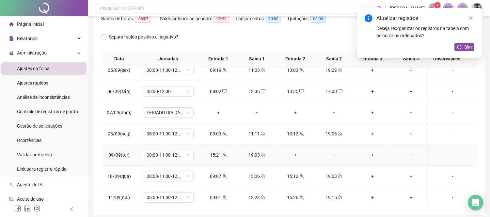
click at [298, 155] on div "+" at bounding box center [295, 154] width 28 height 7
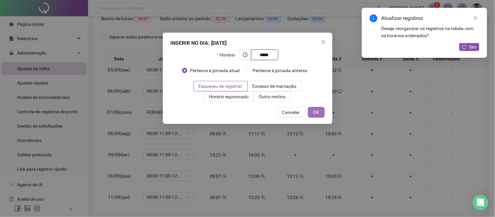
type input "*****"
click at [315, 113] on span "OK" at bounding box center [316, 112] width 6 height 7
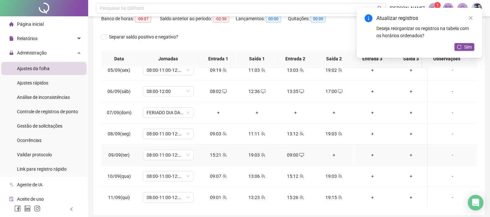
click at [334, 154] on div "+" at bounding box center [334, 154] width 28 height 7
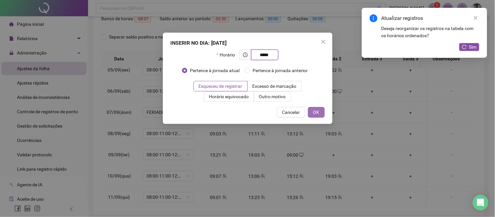
type input "*****"
click at [317, 113] on span "OK" at bounding box center [316, 112] width 6 height 7
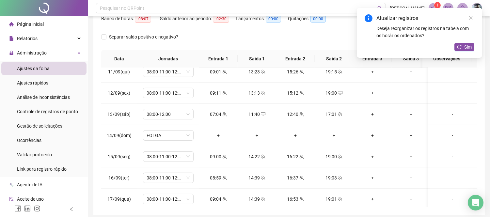
scroll to position [0, 0]
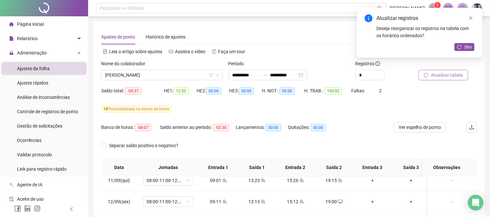
click at [443, 73] on span "Atualizar tabela" at bounding box center [447, 74] width 32 height 7
click at [178, 78] on span "[PERSON_NAME]" at bounding box center [162, 75] width 114 height 10
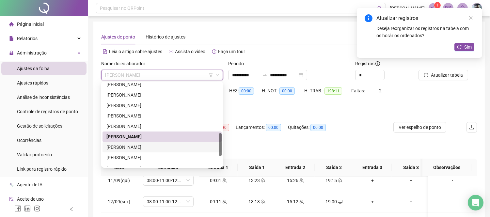
click at [150, 145] on div "[PERSON_NAME]" at bounding box center [161, 147] width 111 height 7
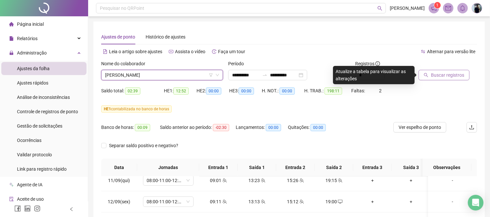
click at [449, 76] on span "Buscar registros" at bounding box center [447, 74] width 33 height 7
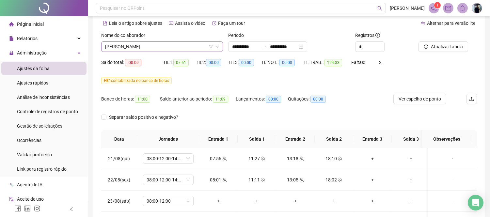
scroll to position [25, 0]
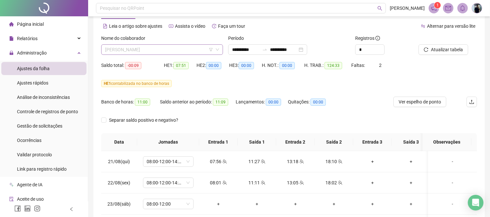
click at [162, 53] on span "[PERSON_NAME]" at bounding box center [162, 50] width 114 height 10
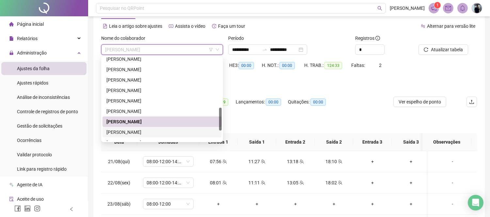
click at [140, 133] on div "[PERSON_NAME]" at bounding box center [161, 132] width 111 height 7
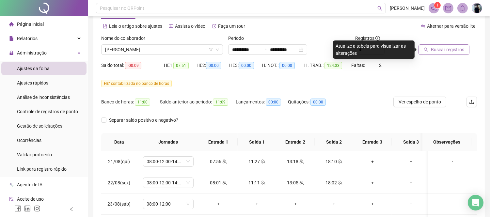
click at [441, 45] on button "Buscar registros" at bounding box center [443, 49] width 51 height 10
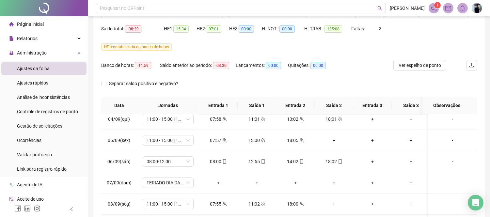
scroll to position [290, 0]
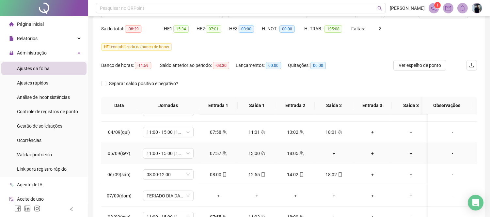
click at [335, 152] on div "+" at bounding box center [334, 153] width 28 height 7
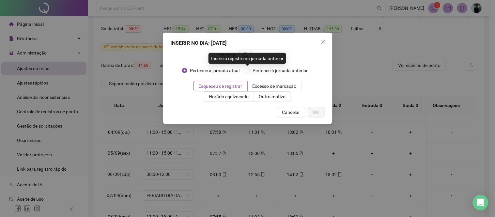
click at [272, 54] on div "Insere o registro na jornada anterior" at bounding box center [248, 58] width 78 height 11
click at [260, 55] on div "Insere o registro na jornada anterior" at bounding box center [248, 58] width 78 height 11
click at [269, 56] on input "text" at bounding box center [264, 54] width 18 height 7
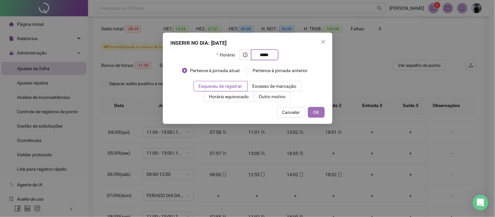
type input "*****"
click at [319, 109] on button "OK" at bounding box center [316, 112] width 17 height 10
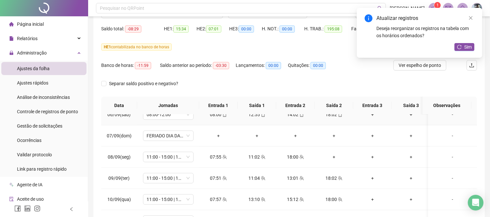
scroll to position [363, 0]
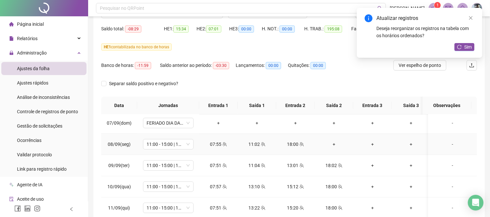
click at [332, 146] on div "+" at bounding box center [334, 144] width 28 height 7
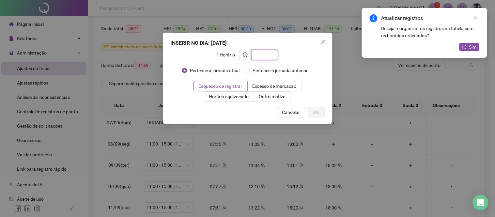
click at [263, 55] on input "text" at bounding box center [264, 54] width 18 height 7
type input "*****"
click at [321, 110] on button "OK" at bounding box center [316, 112] width 17 height 10
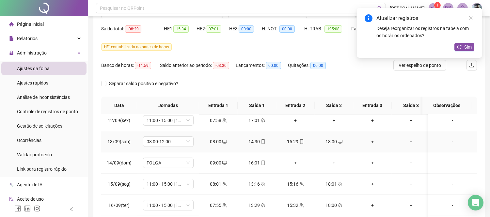
scroll to position [435, 0]
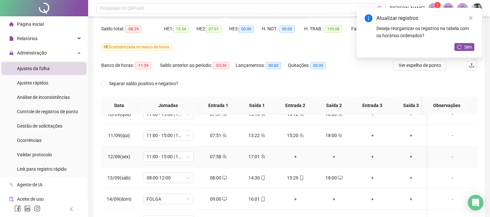
click at [295, 157] on div "+" at bounding box center [295, 156] width 28 height 7
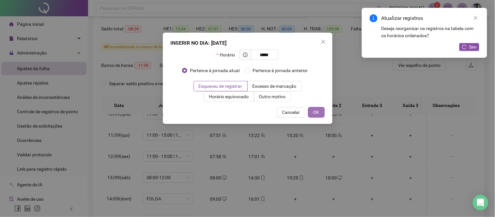
type input "*****"
click at [320, 111] on button "OK" at bounding box center [316, 112] width 17 height 10
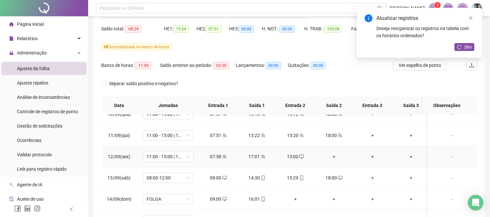
click at [335, 157] on div "+" at bounding box center [334, 156] width 28 height 7
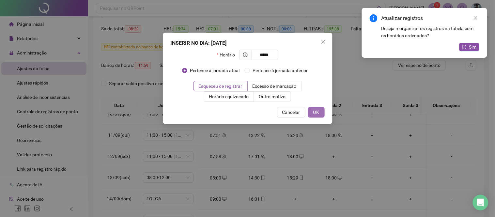
type input "*****"
click at [319, 115] on span "OK" at bounding box center [316, 112] width 6 height 7
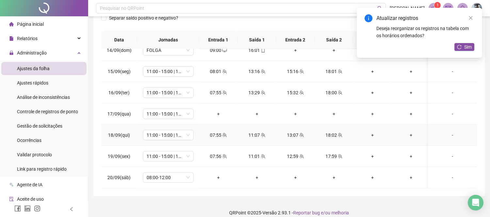
scroll to position [134, 0]
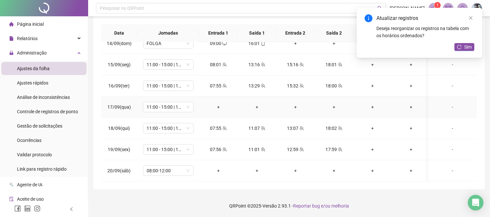
drag, startPoint x: 449, startPoint y: 101, endPoint x: 445, endPoint y: 110, distance: 10.4
click at [449, 103] on div "-" at bounding box center [452, 106] width 39 height 7
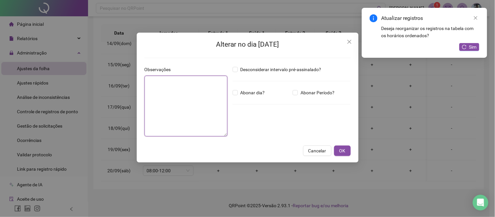
click at [182, 90] on textarea at bounding box center [186, 106] width 83 height 61
type textarea "**********"
click at [345, 150] on button "OK" at bounding box center [342, 151] width 17 height 10
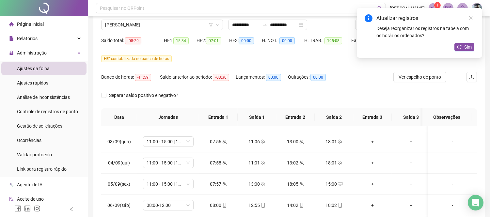
scroll to position [0, 0]
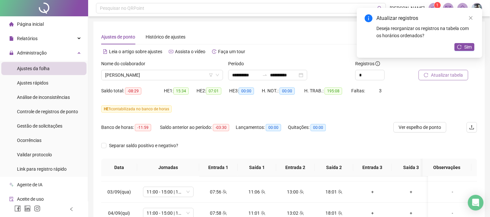
click at [449, 71] on button "Atualizar tabela" at bounding box center [443, 75] width 50 height 10
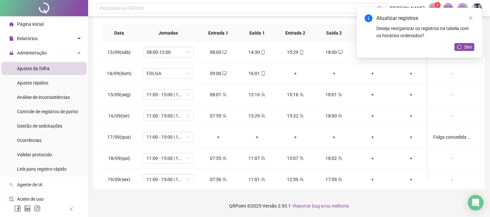
scroll to position [524, 0]
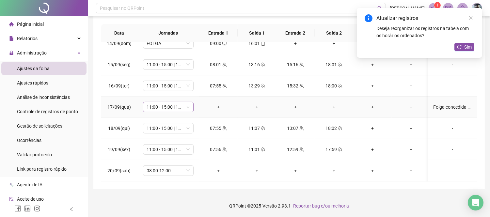
click at [170, 103] on span "11:00 - 15:00 | 16:00 - 20:00" at bounding box center [168, 107] width 43 height 10
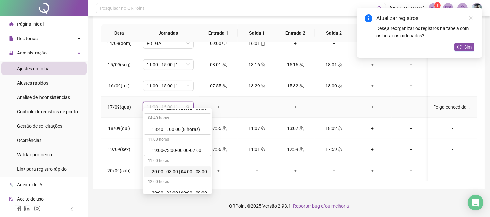
scroll to position [4165, 0]
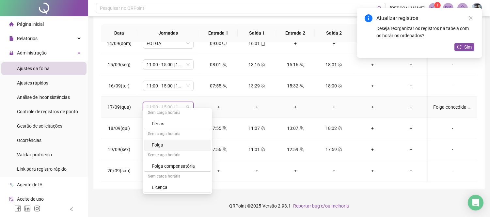
click at [172, 146] on div "Folga" at bounding box center [179, 144] width 55 height 7
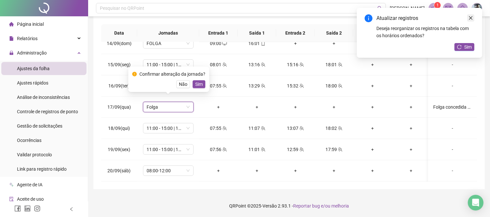
click at [470, 17] on icon "close" at bounding box center [471, 18] width 4 height 4
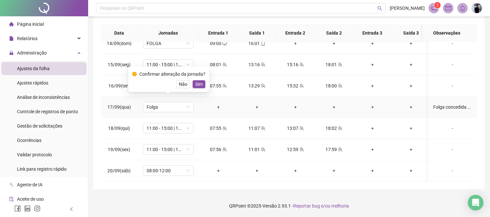
click at [195, 83] on span "Sim" at bounding box center [199, 84] width 8 height 7
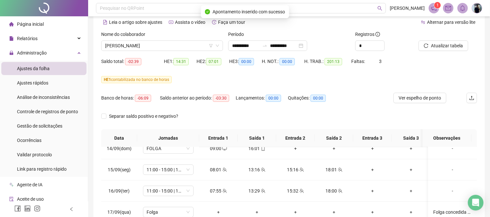
scroll to position [0, 0]
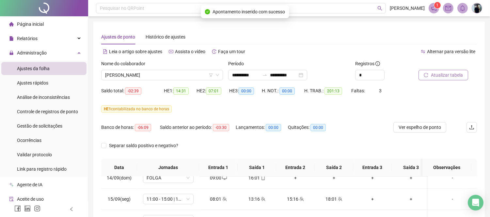
click at [457, 79] on button "Atualizar tabela" at bounding box center [443, 75] width 50 height 10
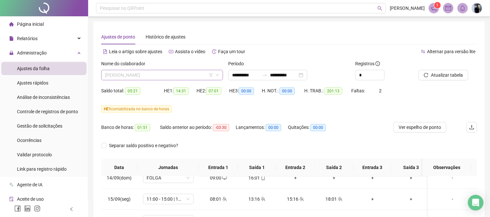
click at [172, 70] on span "[PERSON_NAME]" at bounding box center [162, 75] width 114 height 10
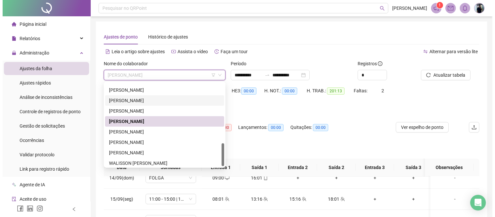
scroll to position [219, 0]
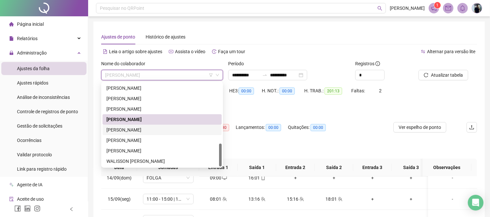
click at [156, 126] on div "[PERSON_NAME]" at bounding box center [161, 129] width 111 height 7
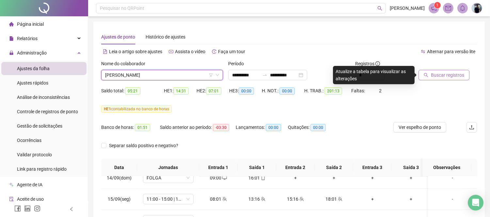
click at [432, 77] on span "Buscar registros" at bounding box center [447, 74] width 33 height 7
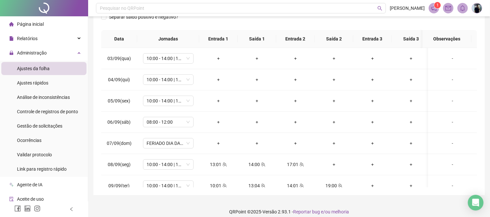
scroll to position [134, 0]
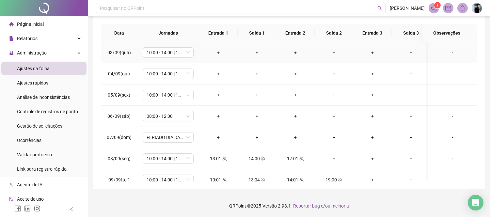
click at [446, 52] on div "-" at bounding box center [452, 52] width 39 height 7
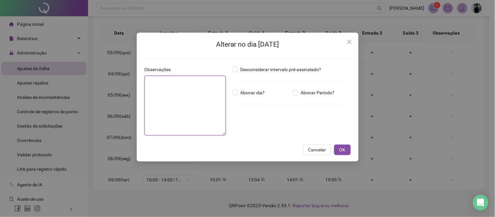
click at [190, 83] on textarea at bounding box center [186, 106] width 82 height 60
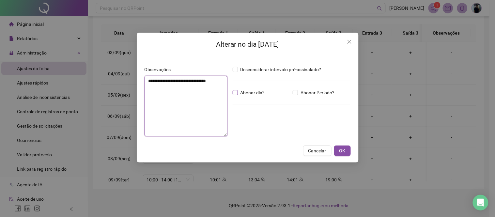
type textarea "**********"
click at [247, 93] on span "Abonar dia?" at bounding box center [253, 92] width 30 height 7
click at [343, 152] on span "OK" at bounding box center [342, 150] width 6 height 7
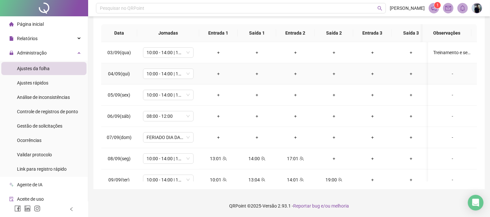
click at [446, 76] on div "-" at bounding box center [452, 73] width 39 height 7
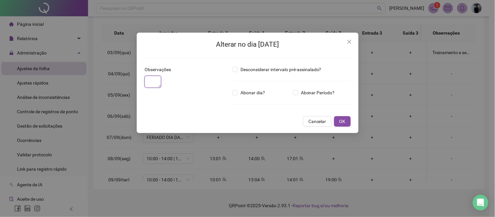
click at [161, 88] on textarea at bounding box center [153, 82] width 17 height 12
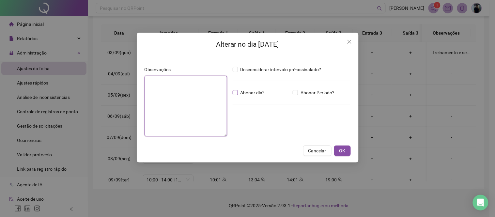
paste textarea "**********"
type textarea "**********"
click at [247, 96] on span "Abonar dia?" at bounding box center [253, 92] width 30 height 7
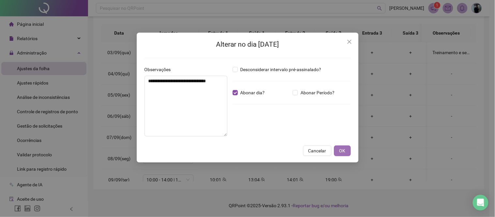
click at [347, 148] on button "OK" at bounding box center [342, 151] width 17 height 10
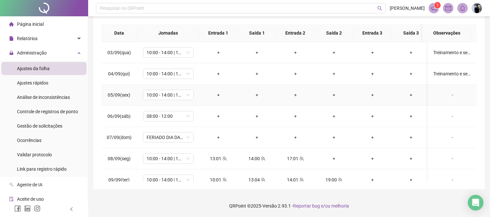
click at [447, 93] on div "-" at bounding box center [452, 94] width 39 height 7
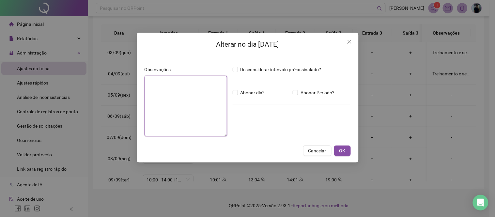
click at [212, 94] on textarea at bounding box center [186, 106] width 83 height 61
paste textarea "**********"
type textarea "**********"
click at [253, 91] on span "Abonar dia?" at bounding box center [253, 92] width 30 height 7
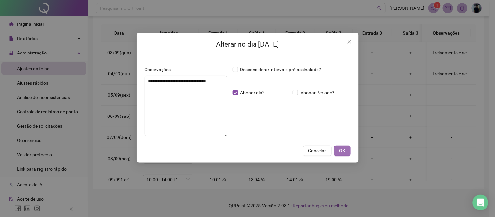
click at [341, 148] on span "OK" at bounding box center [342, 150] width 6 height 7
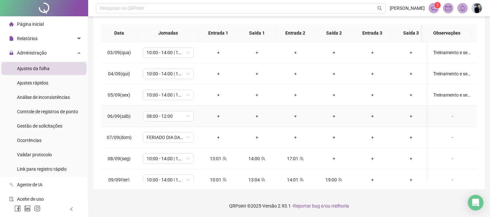
click at [446, 116] on div "-" at bounding box center [452, 116] width 39 height 7
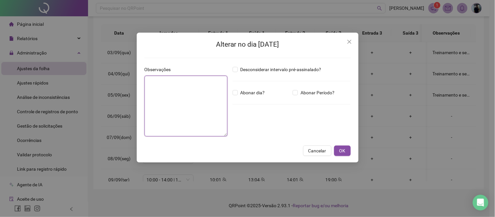
paste textarea "**********"
type textarea "**********"
drag, startPoint x: 261, startPoint y: 90, endPoint x: 312, endPoint y: 124, distance: 60.7
click at [261, 91] on span "Abonar dia?" at bounding box center [253, 92] width 30 height 7
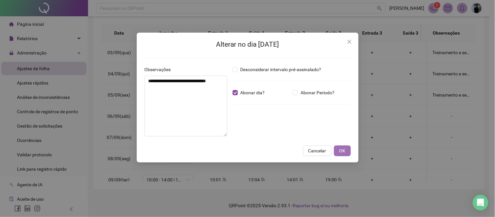
click at [347, 152] on button "OK" at bounding box center [342, 151] width 17 height 10
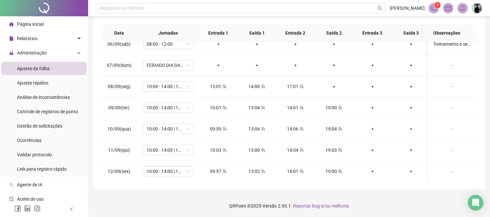
scroll to position [72, 0]
click at [332, 83] on div "+" at bounding box center [334, 86] width 28 height 7
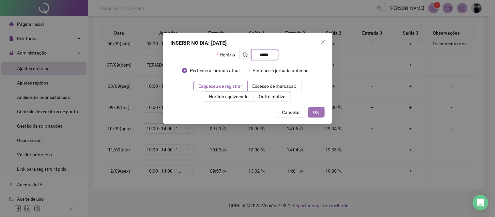
type input "*****"
click at [316, 112] on span "OK" at bounding box center [316, 112] width 6 height 7
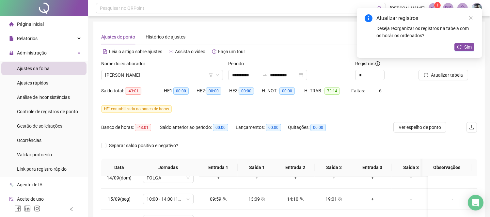
scroll to position [134, 0]
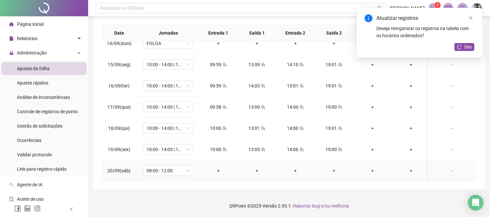
click at [445, 167] on div "-" at bounding box center [452, 170] width 39 height 7
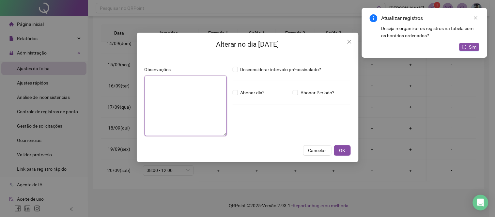
click at [201, 85] on textarea at bounding box center [186, 106] width 83 height 60
type textarea "**********"
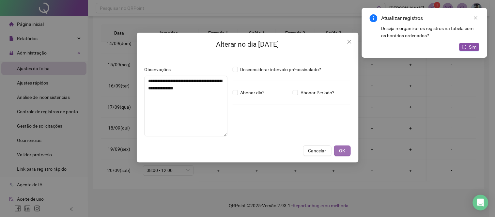
click at [344, 151] on span "OK" at bounding box center [342, 150] width 6 height 7
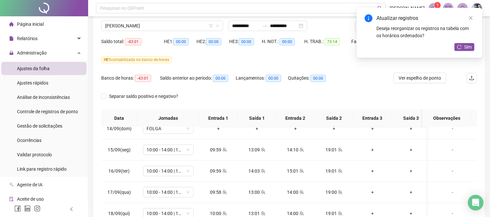
scroll to position [0, 0]
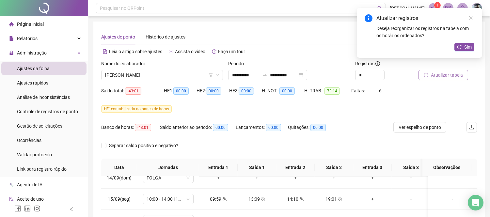
click at [462, 77] on span "Atualizar tabela" at bounding box center [447, 74] width 32 height 7
click at [154, 77] on span "[PERSON_NAME]" at bounding box center [162, 75] width 114 height 10
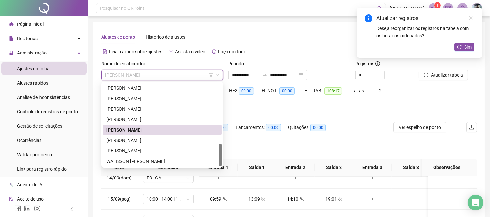
scroll to position [36, 0]
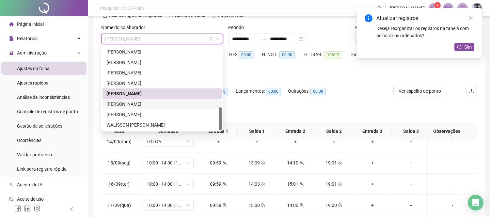
click at [150, 104] on div "[PERSON_NAME]" at bounding box center [161, 104] width 111 height 7
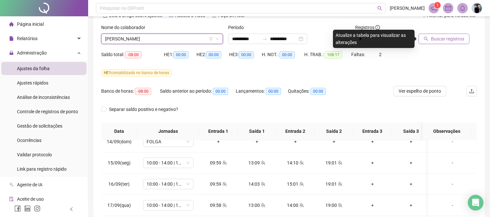
click at [457, 37] on span "Buscar registros" at bounding box center [447, 38] width 33 height 7
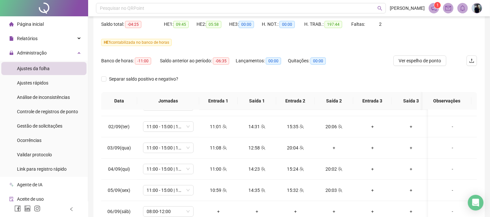
scroll to position [109, 0]
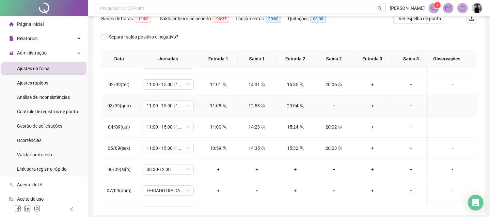
click at [332, 103] on div "+" at bounding box center [334, 105] width 28 height 7
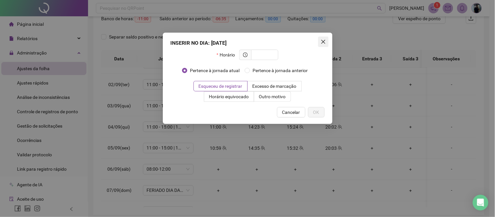
click at [324, 40] on icon "close" at bounding box center [323, 41] width 5 height 5
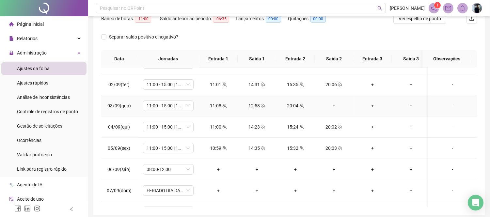
click at [334, 105] on div "+" at bounding box center [334, 105] width 28 height 7
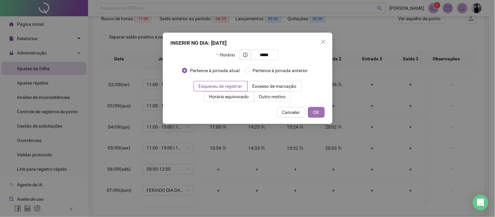
type input "*****"
click at [318, 112] on span "OK" at bounding box center [316, 112] width 6 height 7
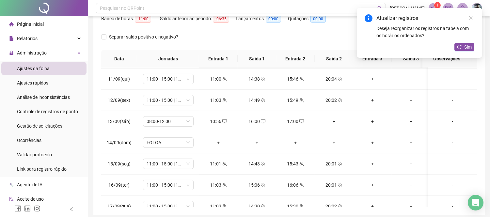
scroll to position [471, 0]
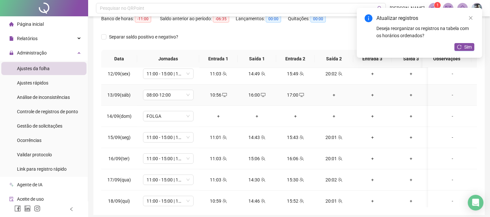
click at [336, 93] on div "+" at bounding box center [334, 94] width 28 height 7
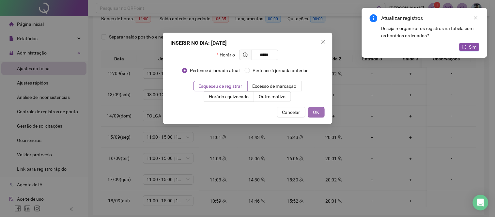
type input "*****"
click at [313, 116] on button "OK" at bounding box center [316, 112] width 17 height 10
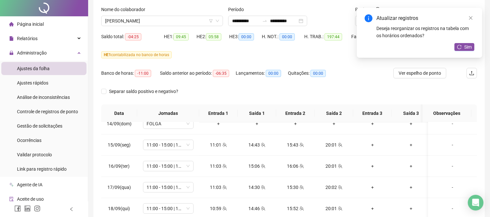
scroll to position [0, 0]
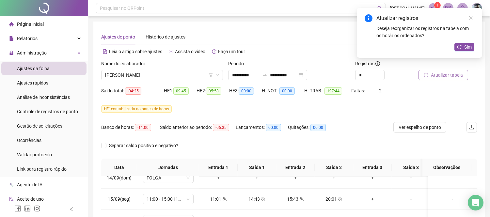
click at [447, 76] on span "Atualizar tabela" at bounding box center [447, 74] width 32 height 7
click at [146, 71] on span "[PERSON_NAME]" at bounding box center [162, 75] width 114 height 10
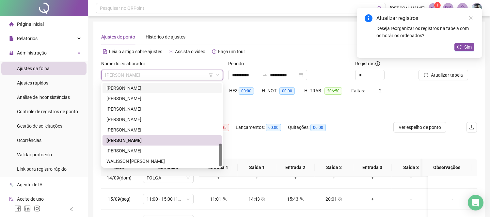
scroll to position [36, 0]
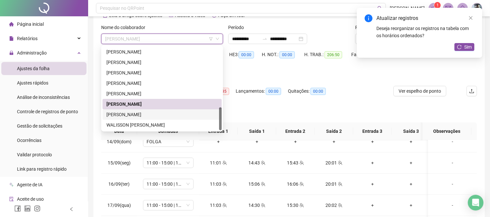
drag, startPoint x: 149, startPoint y: 113, endPoint x: 308, endPoint y: 82, distance: 161.4
click at [149, 114] on div "[PERSON_NAME]" at bounding box center [161, 114] width 111 height 7
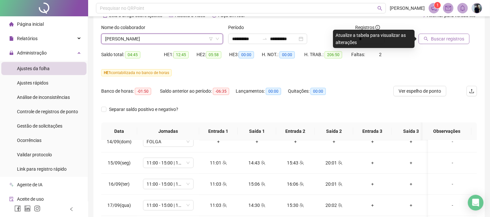
click at [448, 39] on span "Buscar registros" at bounding box center [447, 38] width 33 height 7
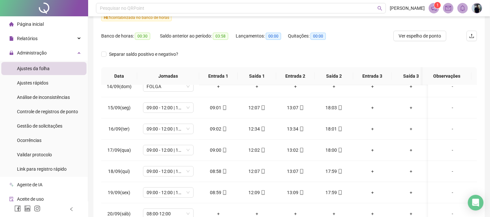
scroll to position [25, 0]
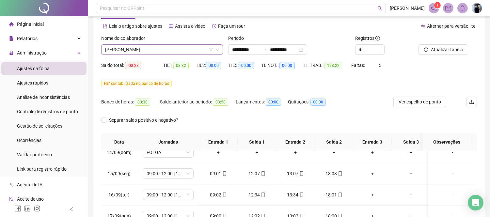
click at [179, 50] on span "[PERSON_NAME]" at bounding box center [162, 50] width 114 height 10
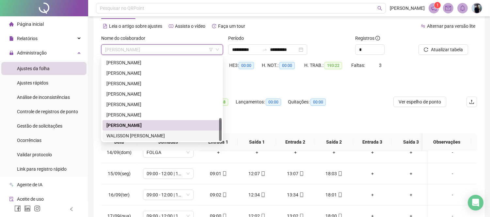
click at [136, 136] on div "WALISSON [PERSON_NAME]" at bounding box center [161, 135] width 111 height 7
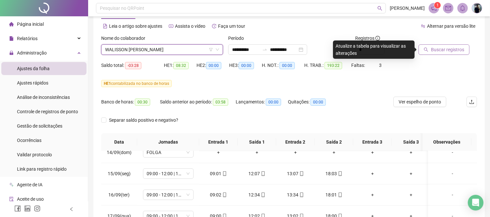
click at [459, 47] on span "Buscar registros" at bounding box center [447, 49] width 33 height 7
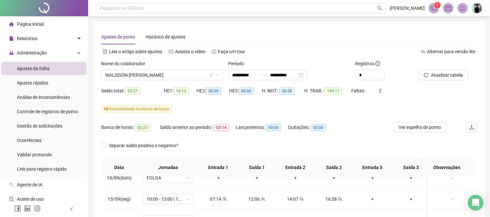
scroll to position [523, 0]
